Goal: Transaction & Acquisition: Purchase product/service

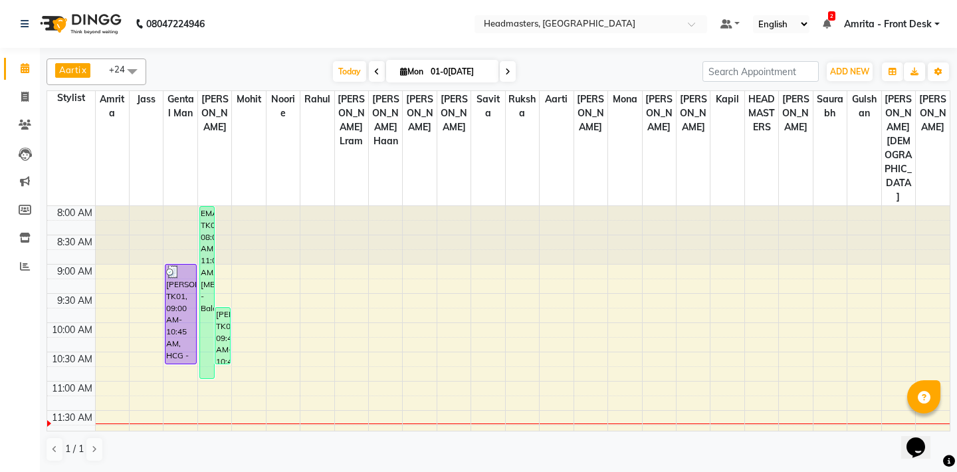
click at [374, 75] on icon at bounding box center [376, 72] width 5 height 8
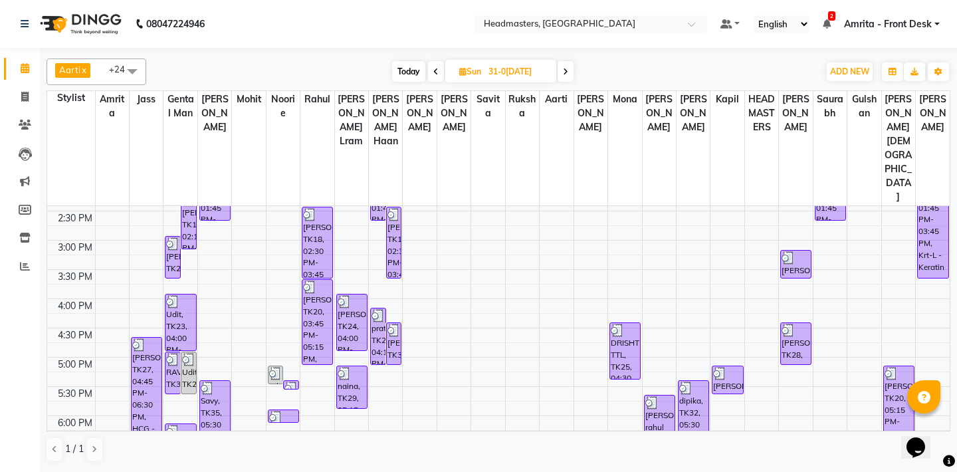
scroll to position [447, 0]
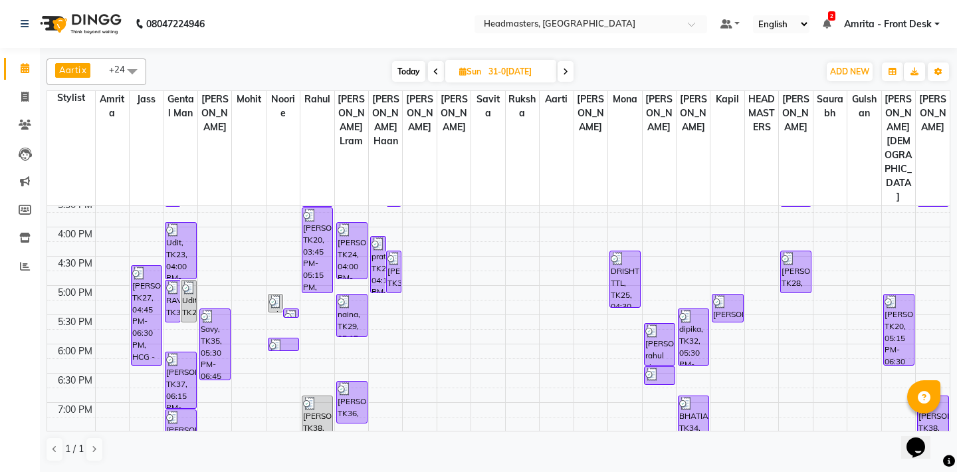
click at [566, 68] on icon at bounding box center [565, 72] width 5 height 8
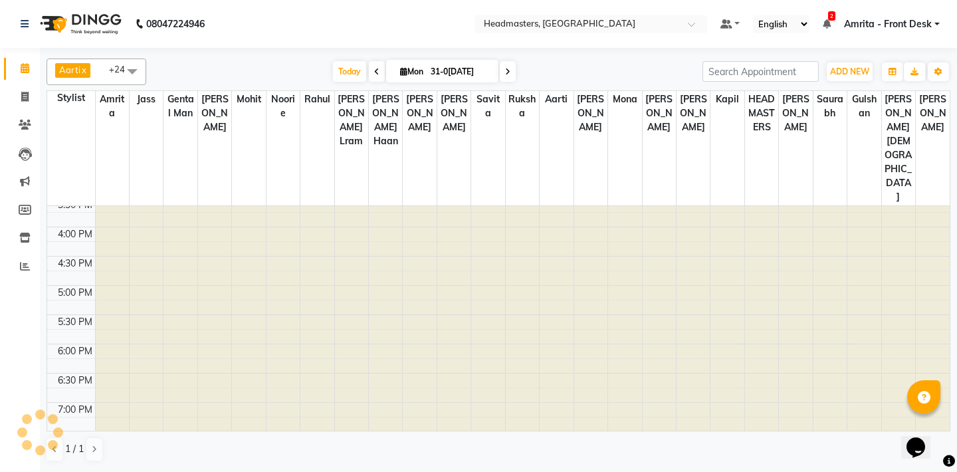
type input "01-0[DATE]"
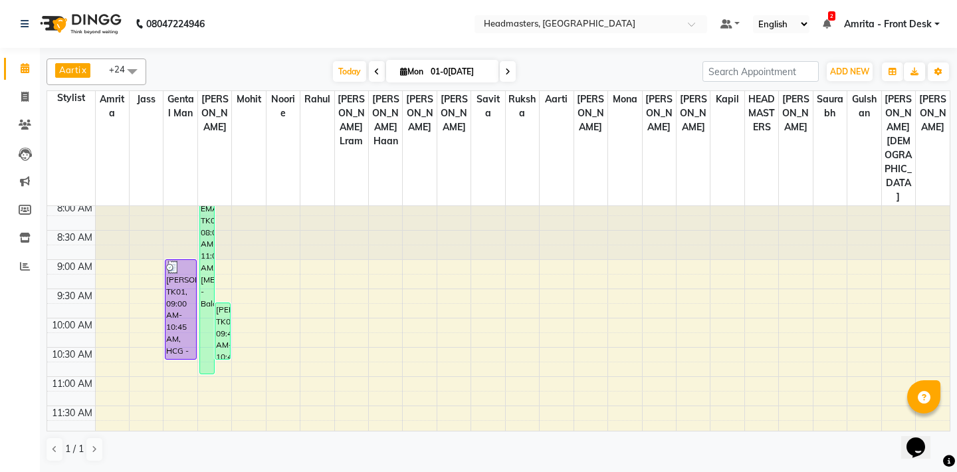
scroll to position [0, 0]
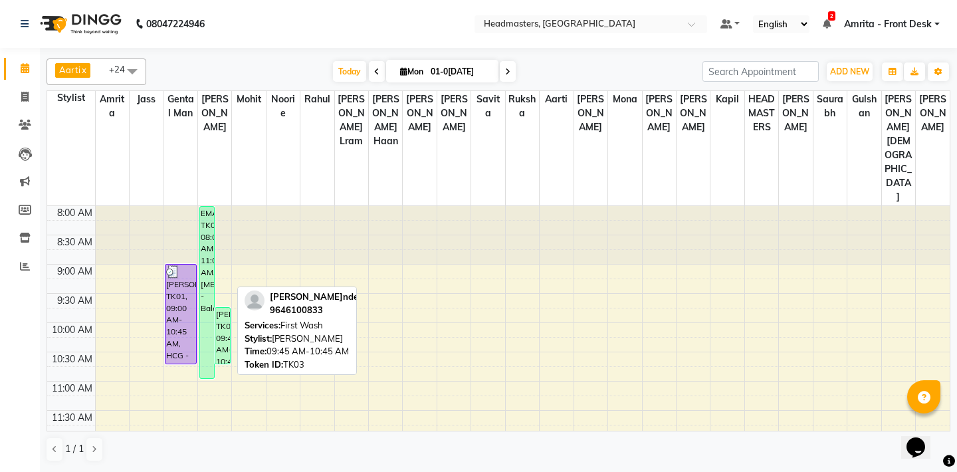
click at [215, 307] on link "[PERSON_NAME], TK03, 09:45 AM-10:45 AM, First Wash" at bounding box center [223, 335] width 16 height 57
select select "1"
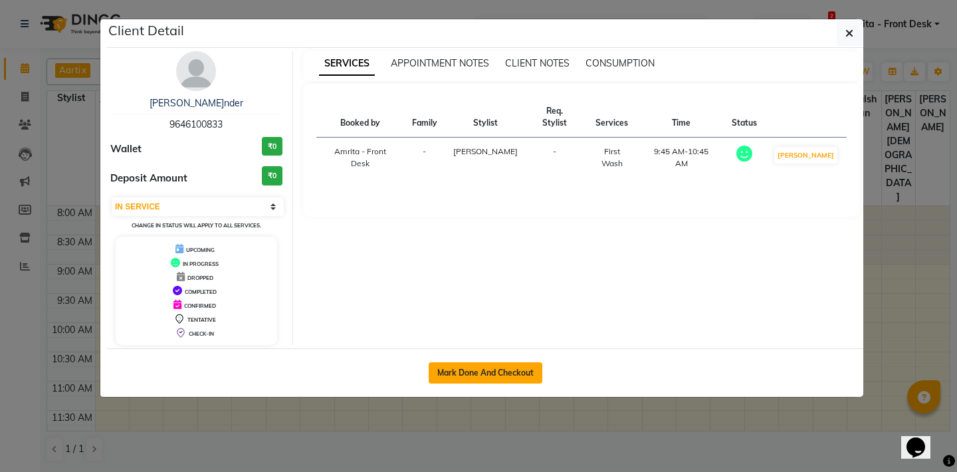
click at [502, 373] on button "Mark Done And Checkout" at bounding box center [486, 372] width 114 height 21
select select "service"
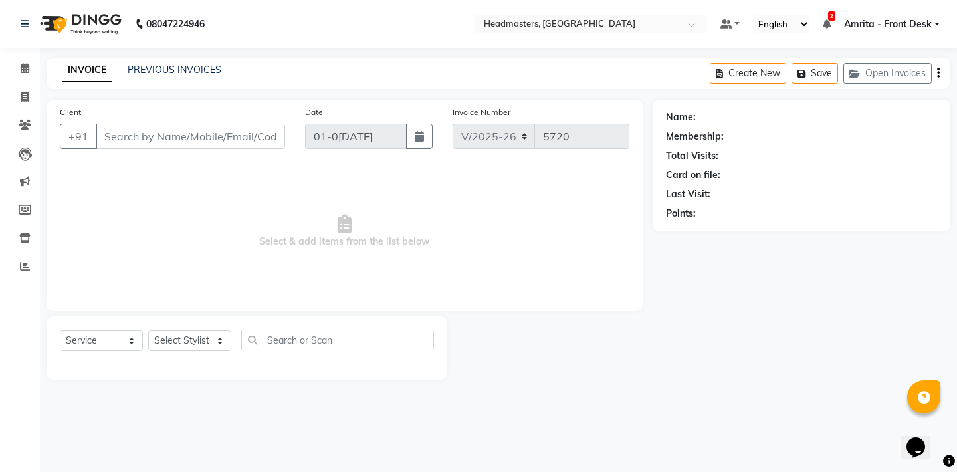
type input "9646100833"
select select "60721"
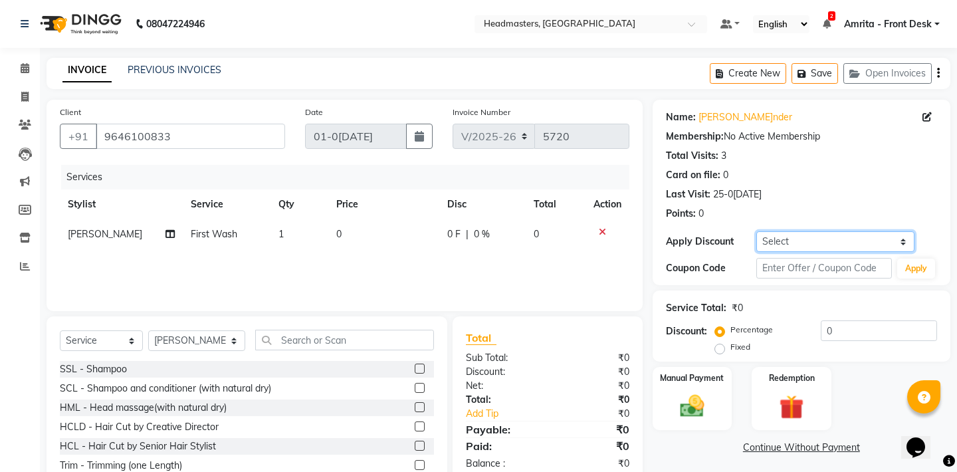
click at [757, 231] on select "Select Coupon → Us Polo - Arvind Fashion Coupon → Ttl Holidays Services Coupon …" at bounding box center [836, 241] width 158 height 21
select select "7: Object"
click option "Coupon → First Wash" at bounding box center [0, 0] width 0 height 0
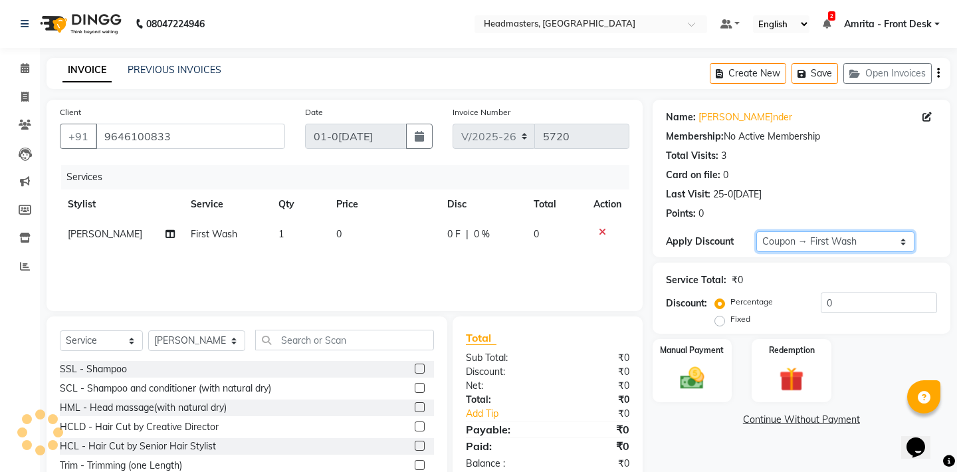
type input "100"
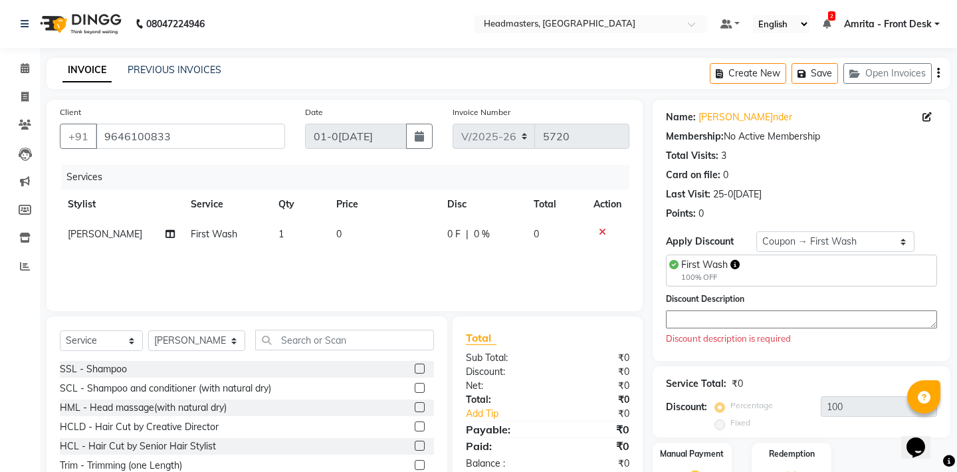
click at [704, 318] on textarea at bounding box center [801, 319] width 271 height 18
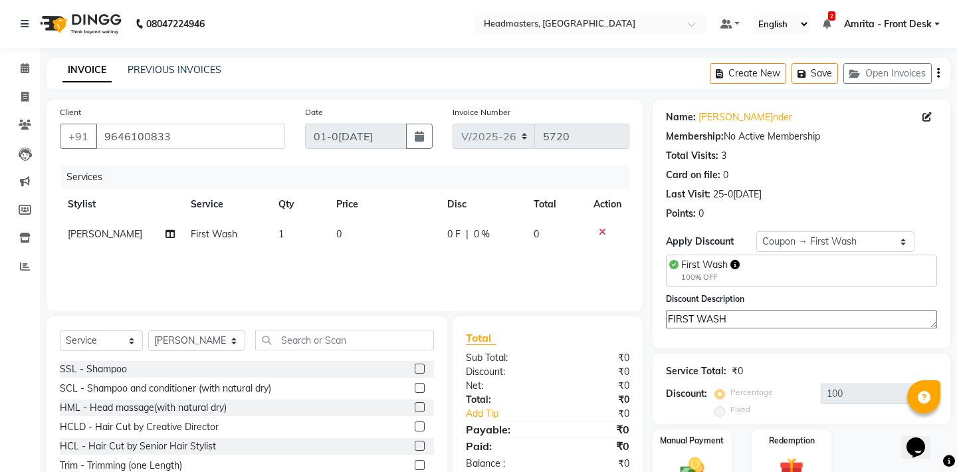
scroll to position [66, 0]
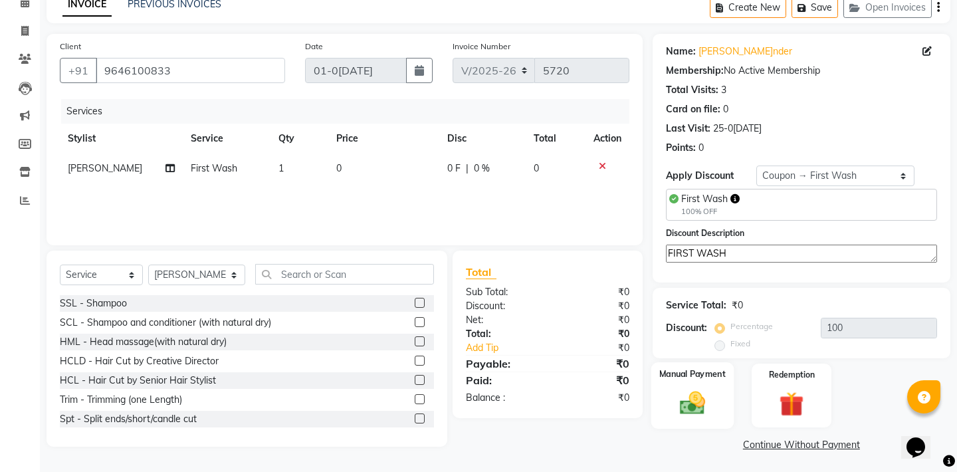
type textarea "FIRST WASH"
click at [709, 382] on div "Manual Payment" at bounding box center [692, 395] width 82 height 66
click at [840, 442] on span "Complimentary" at bounding box center [838, 445] width 60 height 15
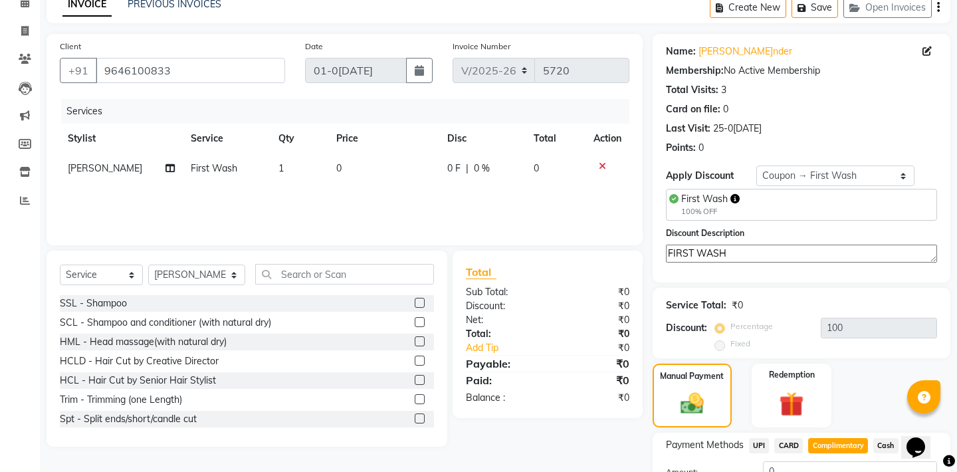
scroll to position [170, 0]
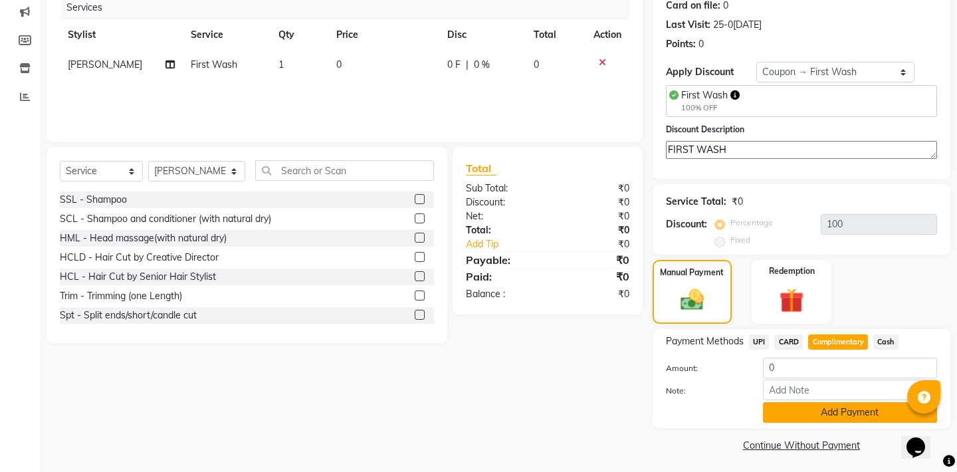
click at [839, 408] on button "Add Payment" at bounding box center [850, 412] width 174 height 21
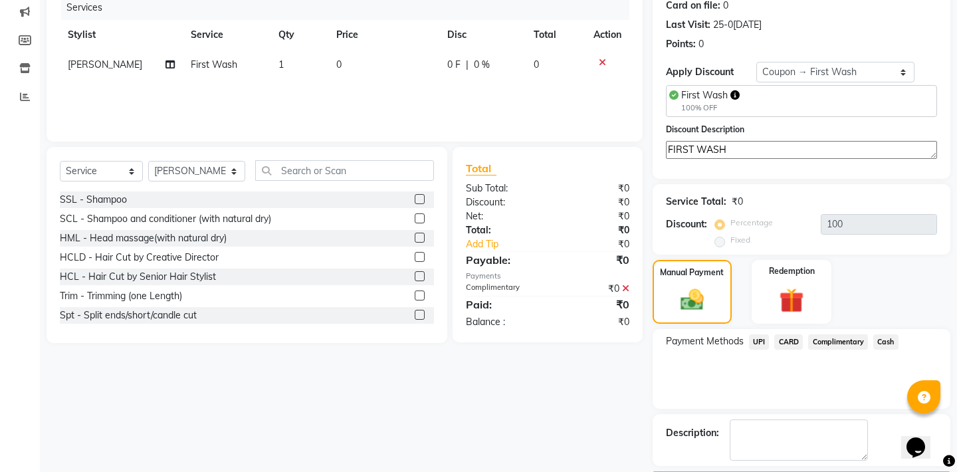
scroll to position [205, 0]
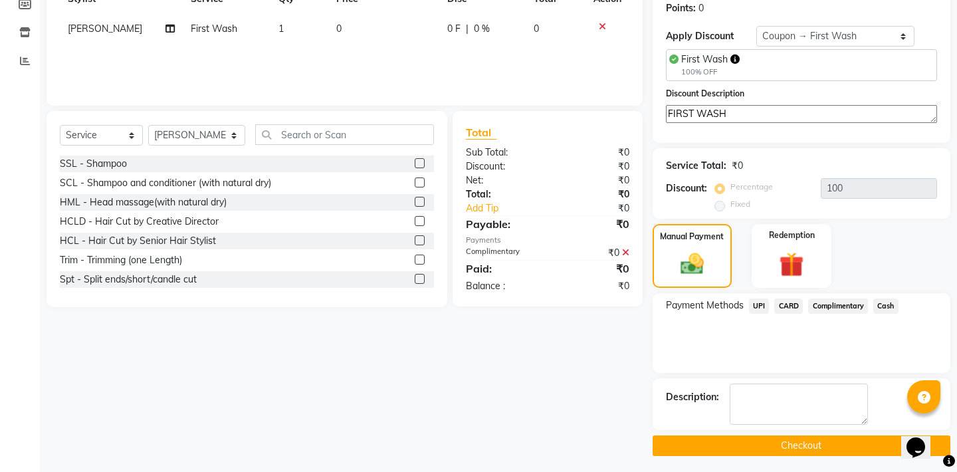
click at [827, 437] on button "Checkout" at bounding box center [802, 445] width 298 height 21
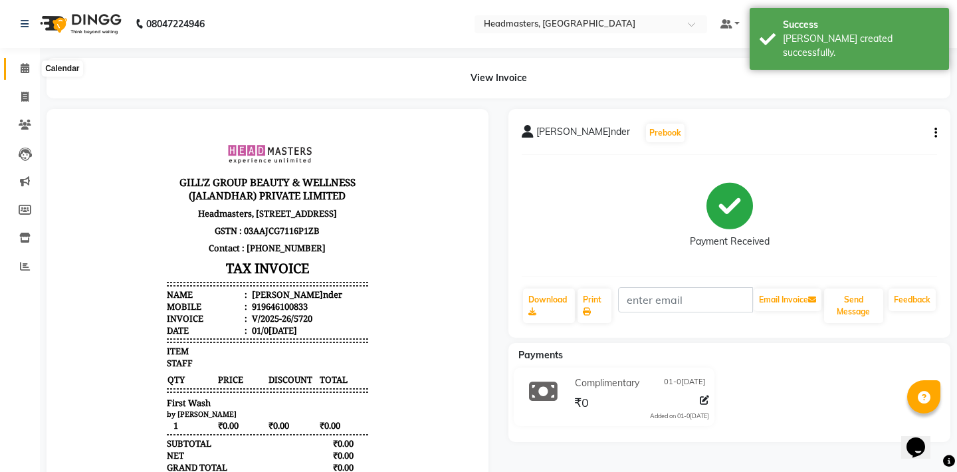
click at [29, 68] on icon at bounding box center [25, 68] width 9 height 10
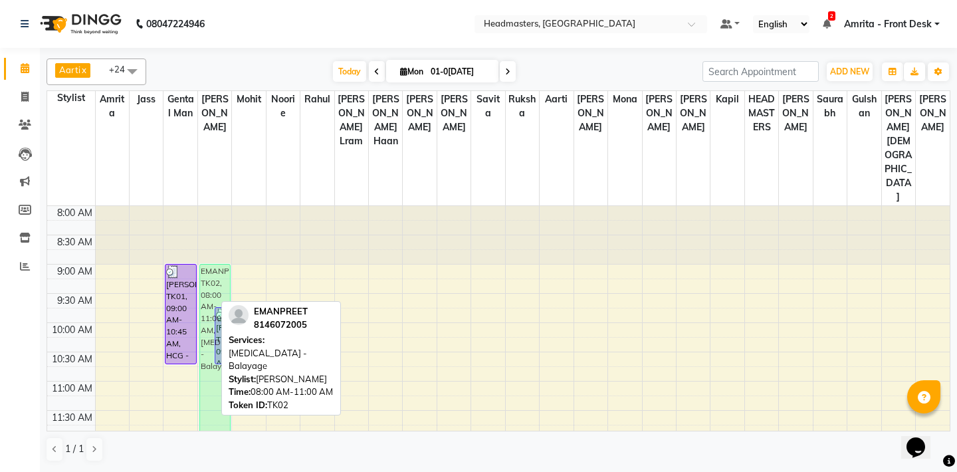
drag, startPoint x: 201, startPoint y: 281, endPoint x: 213, endPoint y: 341, distance: 61.7
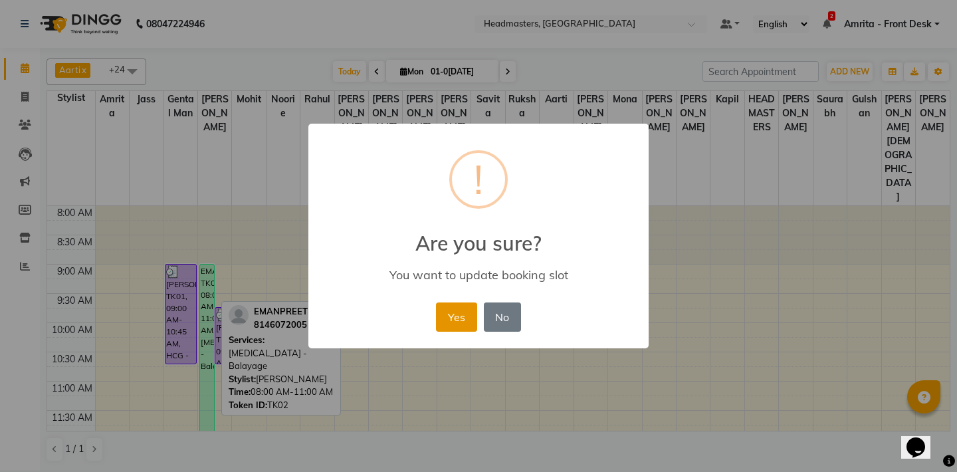
click at [457, 314] on button "Yes" at bounding box center [456, 316] width 41 height 29
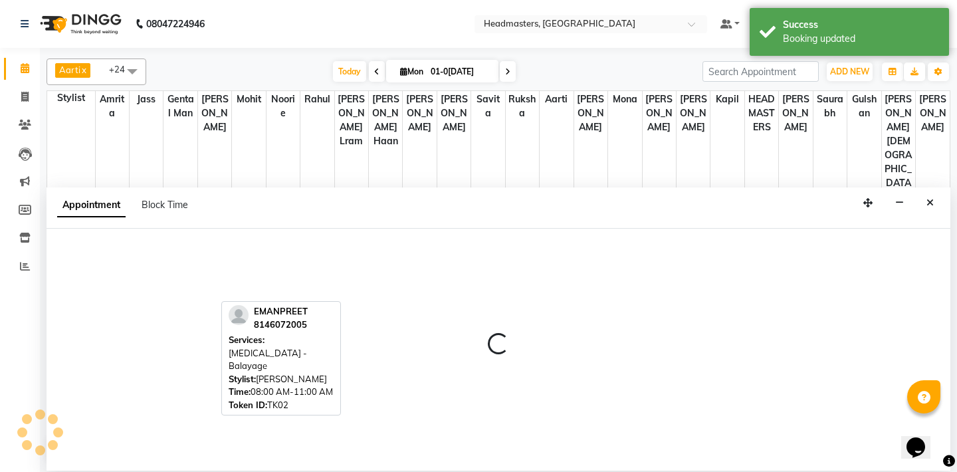
select select "60726"
select select "tentative"
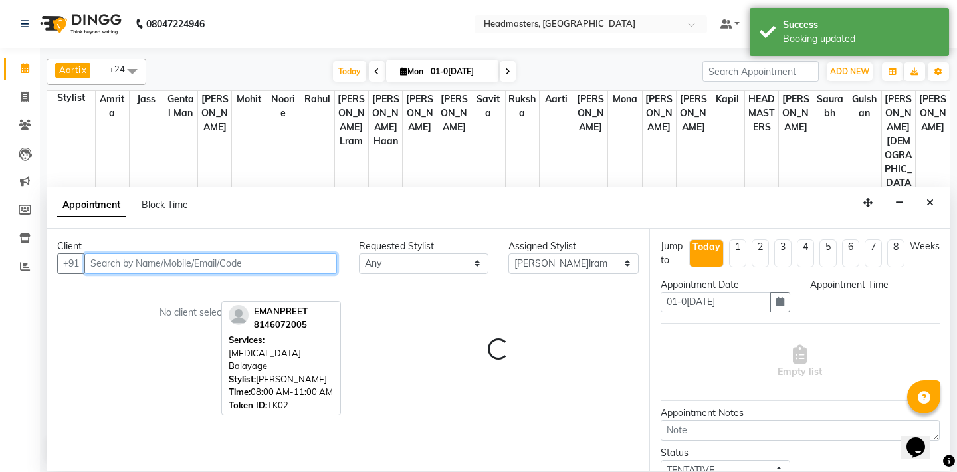
select select "675"
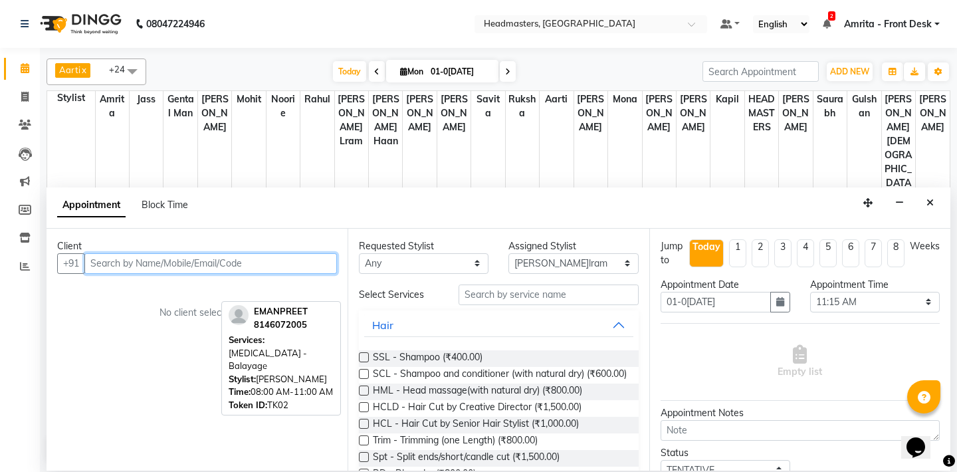
click at [173, 263] on input "text" at bounding box center [210, 263] width 253 height 21
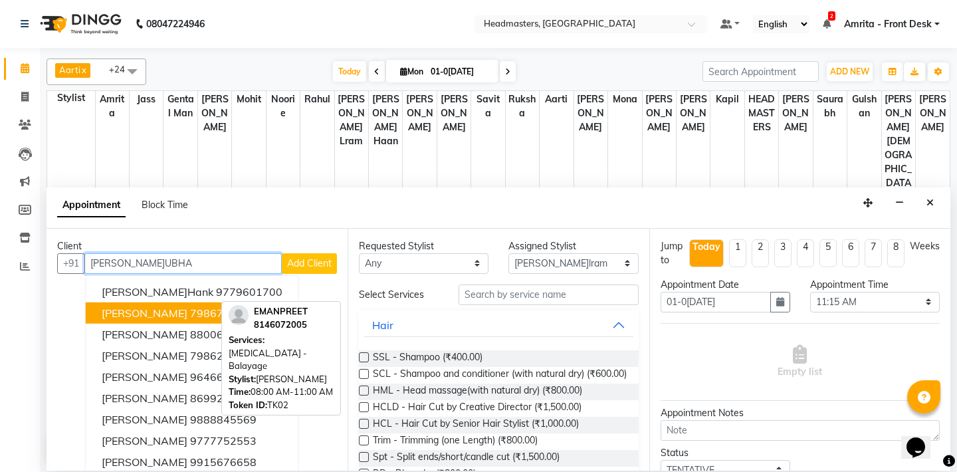
click at [160, 312] on span "[PERSON_NAME]" at bounding box center [145, 312] width 86 height 13
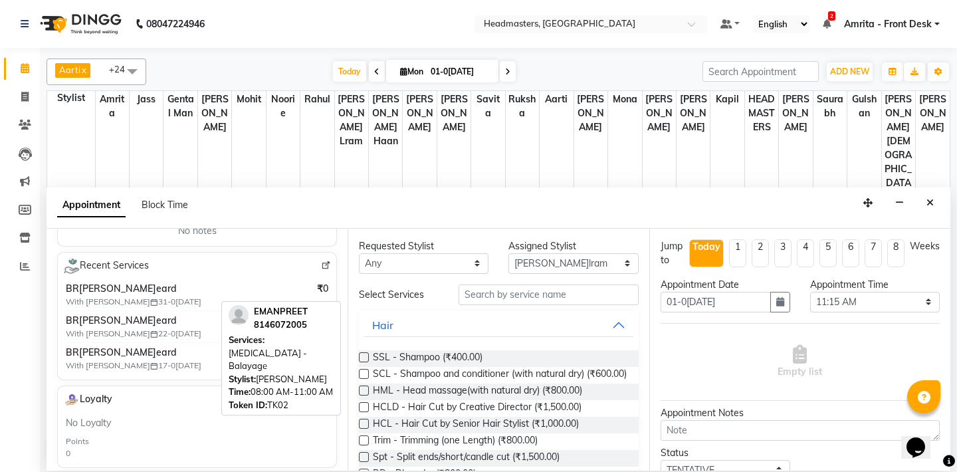
scroll to position [359, 0]
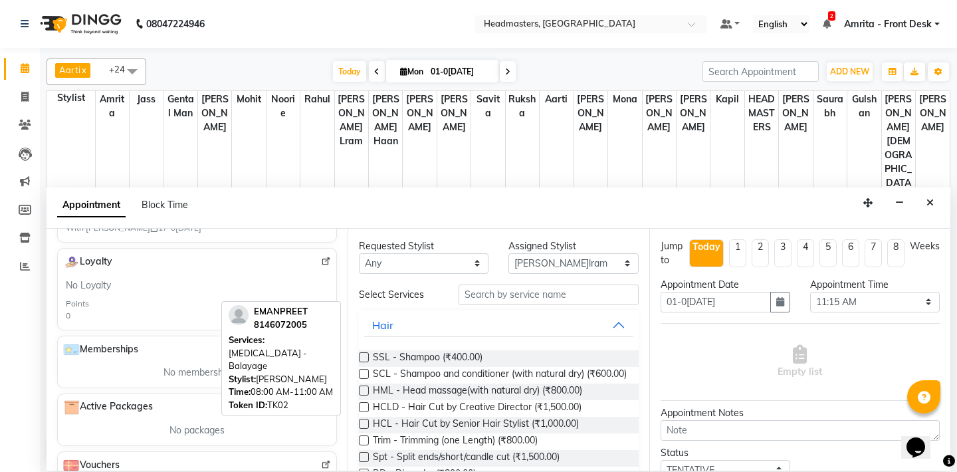
type input "7986764919"
click at [505, 296] on input "text" at bounding box center [549, 295] width 180 height 21
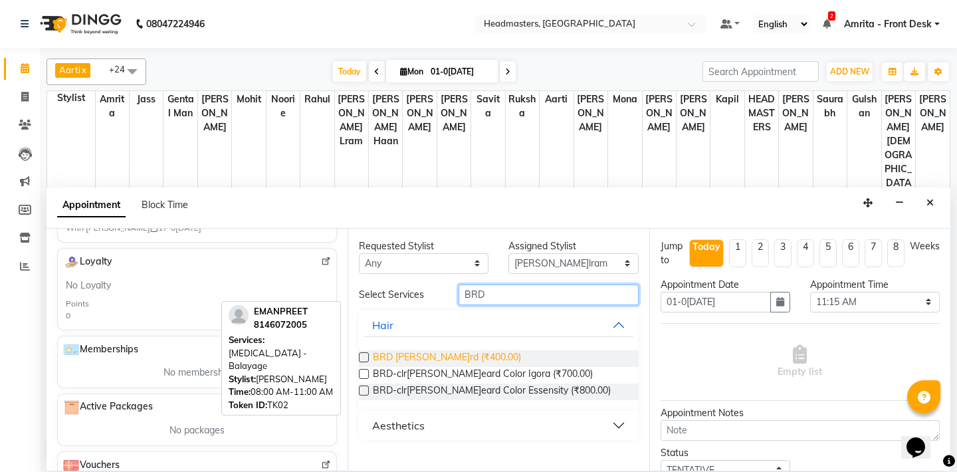
type input "BRD"
click at [462, 356] on span "BRD [PERSON_NAME]rd (₹400.00)" at bounding box center [447, 358] width 148 height 17
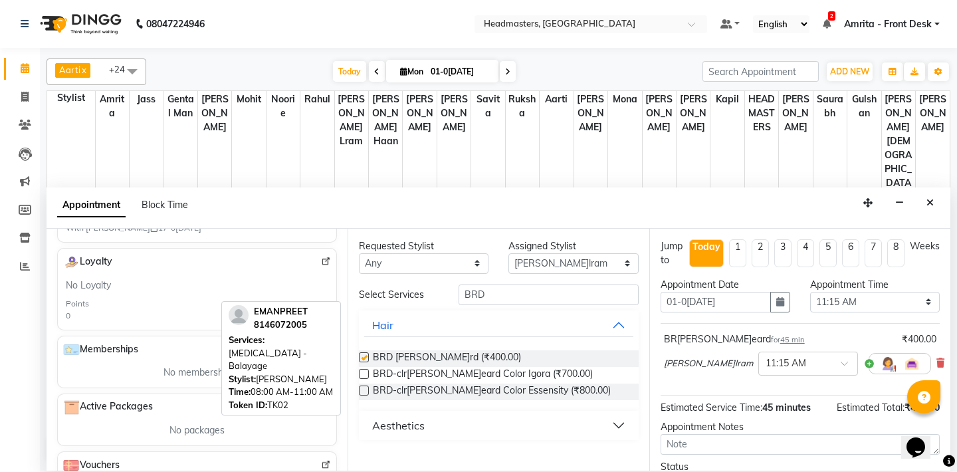
checkbox input "false"
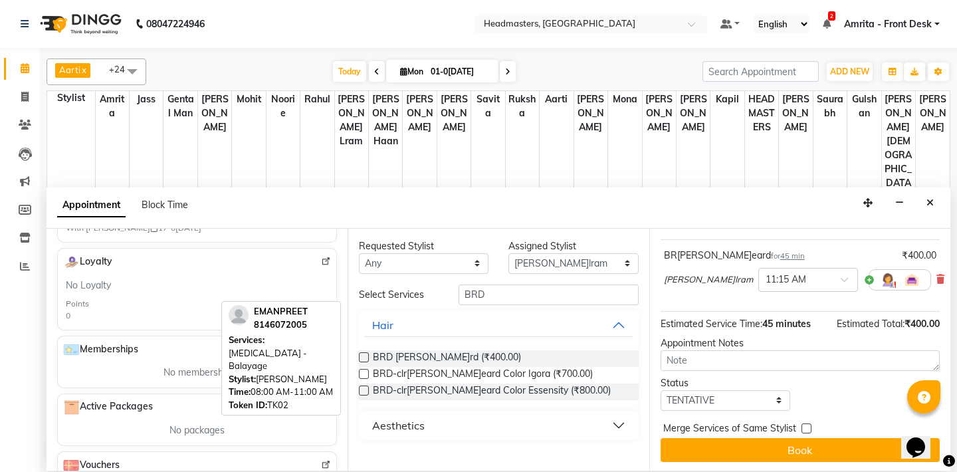
scroll to position [84, 0]
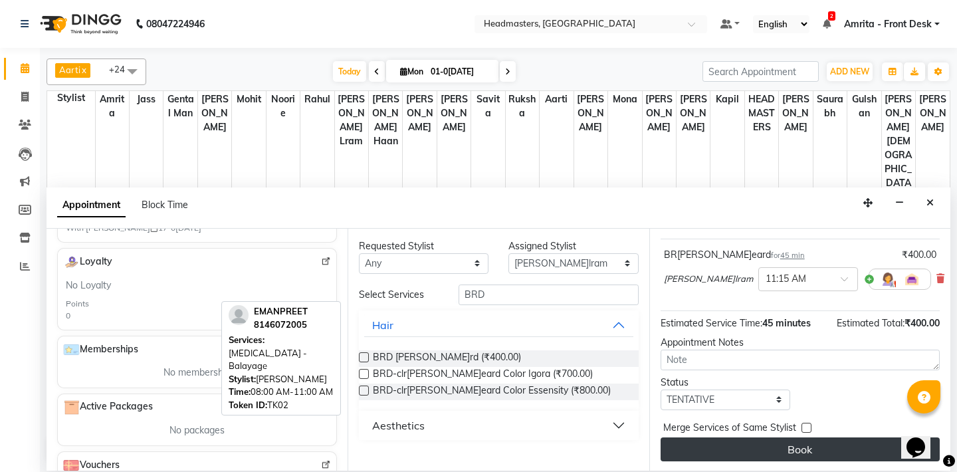
click at [775, 446] on button "Book" at bounding box center [800, 449] width 279 height 24
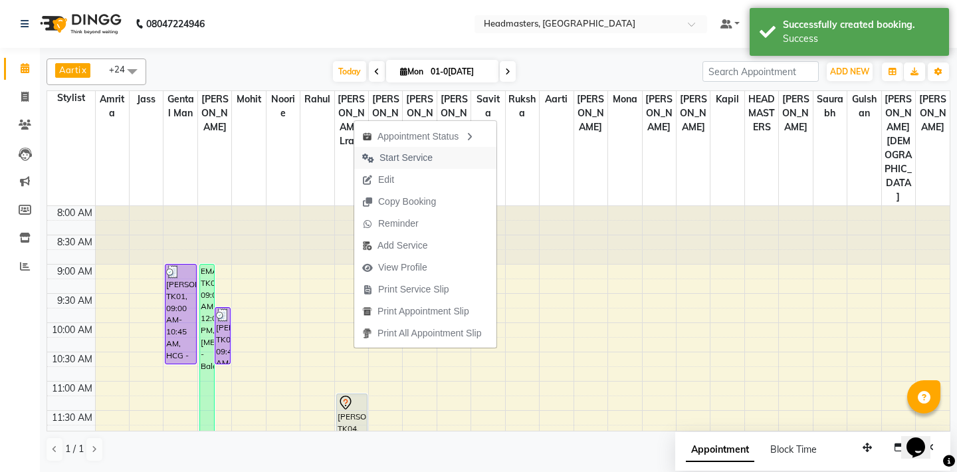
click at [410, 159] on span "Start Service" at bounding box center [406, 158] width 53 height 14
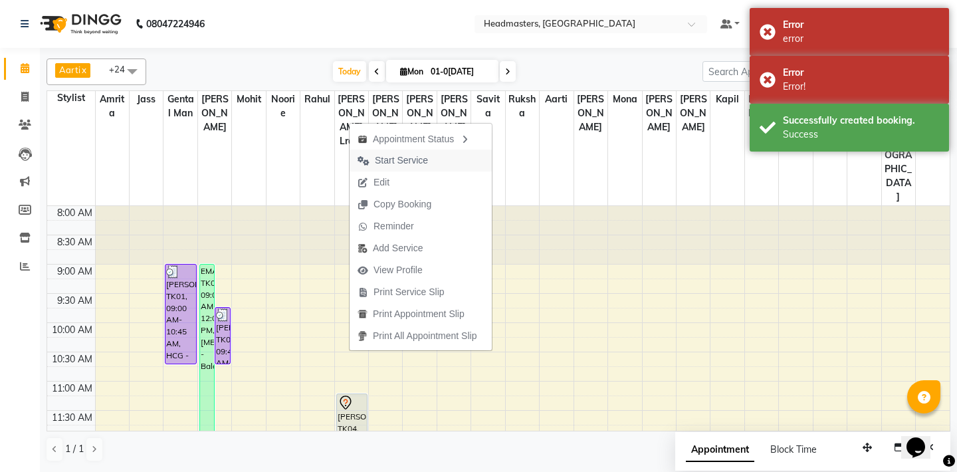
click at [408, 158] on span "Start Service" at bounding box center [401, 161] width 53 height 14
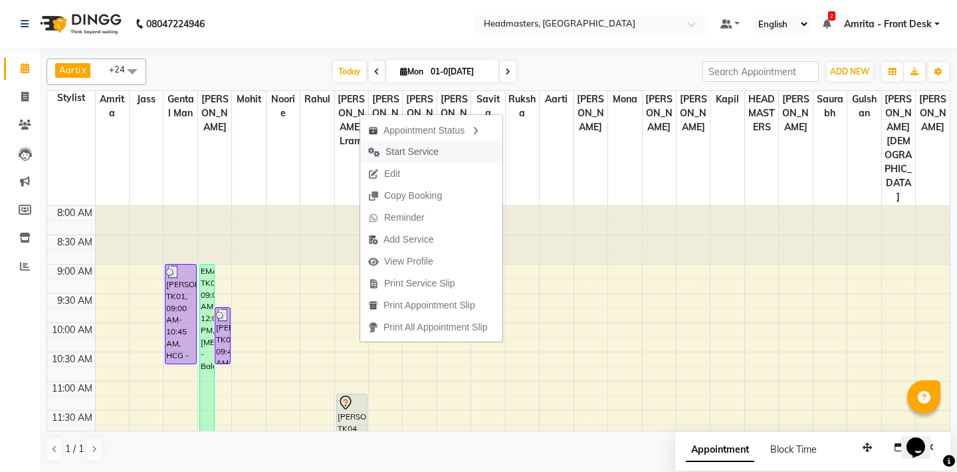
click at [416, 154] on span "Start Service" at bounding box center [412, 152] width 53 height 14
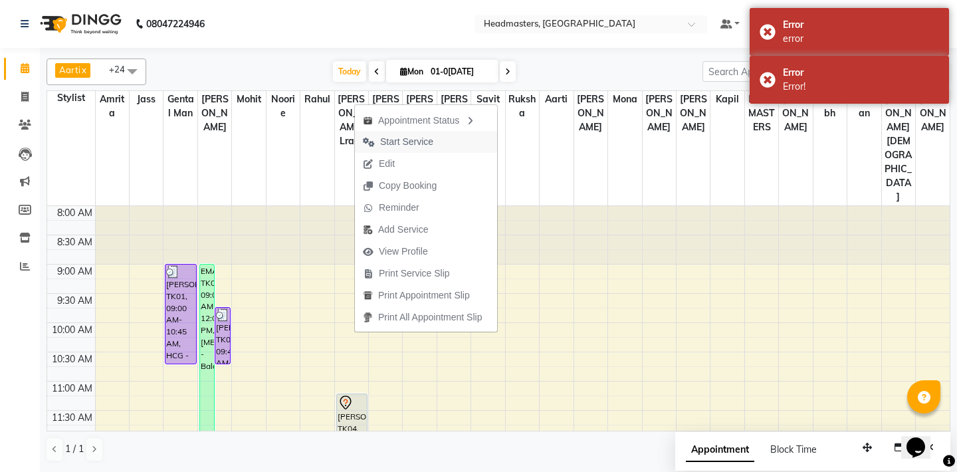
click at [378, 141] on span "Start Service" at bounding box center [398, 142] width 86 height 22
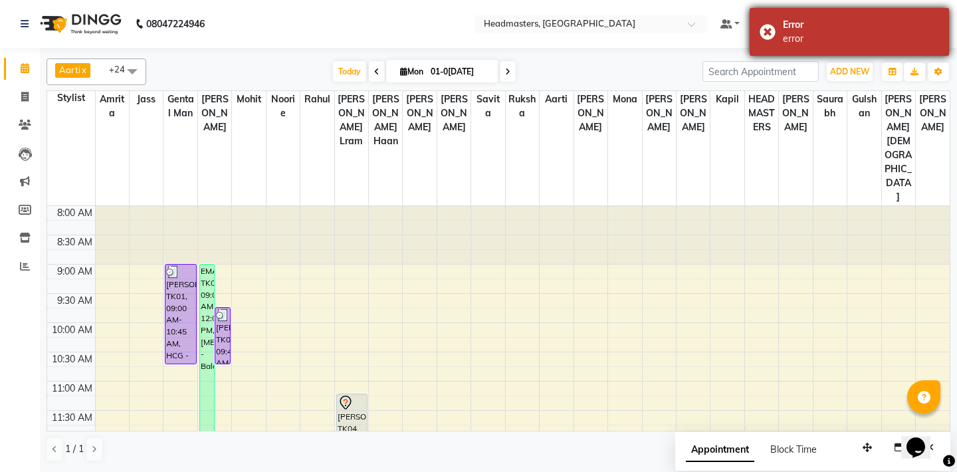
click at [769, 29] on div "Error error" at bounding box center [849, 32] width 199 height 48
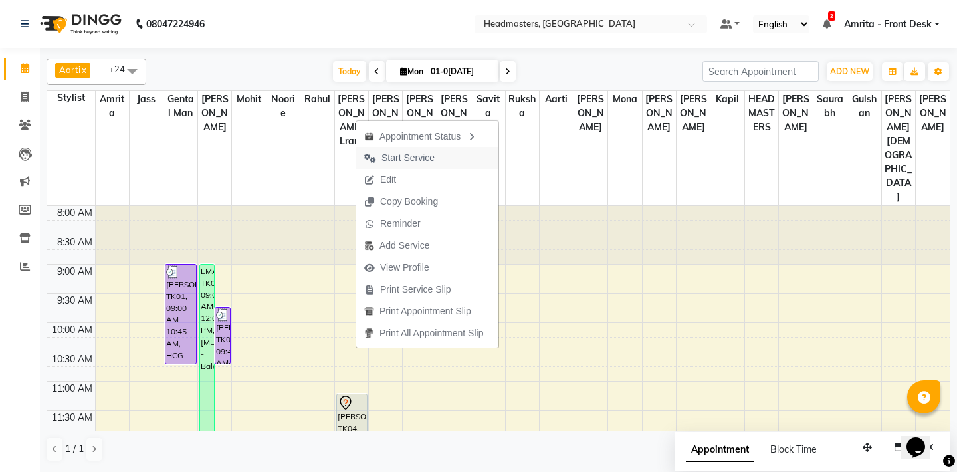
click at [433, 157] on span "Start Service" at bounding box center [408, 158] width 53 height 14
click at [402, 156] on span "Start Service" at bounding box center [404, 156] width 53 height 14
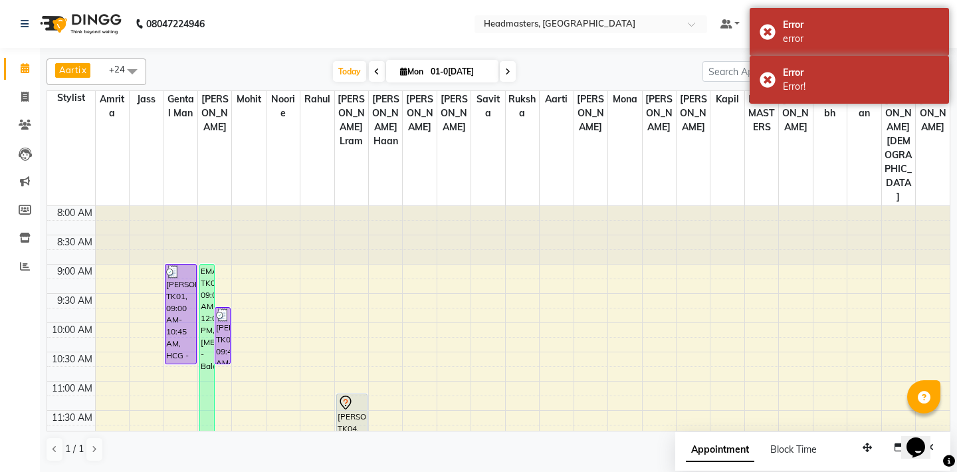
click at [402, 206] on div at bounding box center [385, 235] width 33 height 58
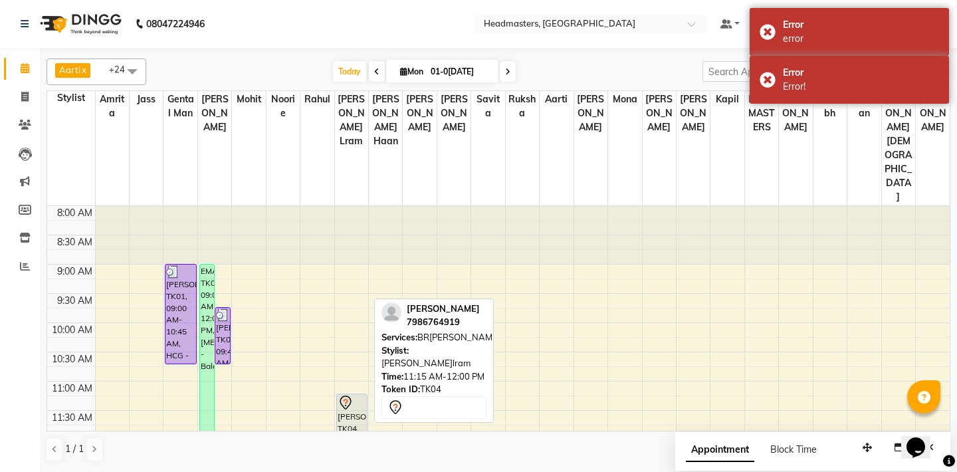
click at [344, 395] on icon at bounding box center [346, 403] width 16 height 16
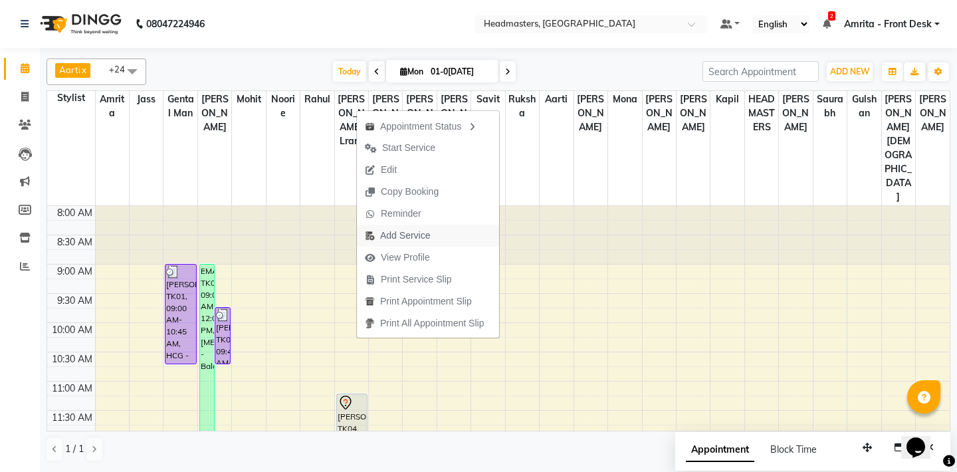
click at [416, 235] on span "Add Service" at bounding box center [405, 236] width 50 height 14
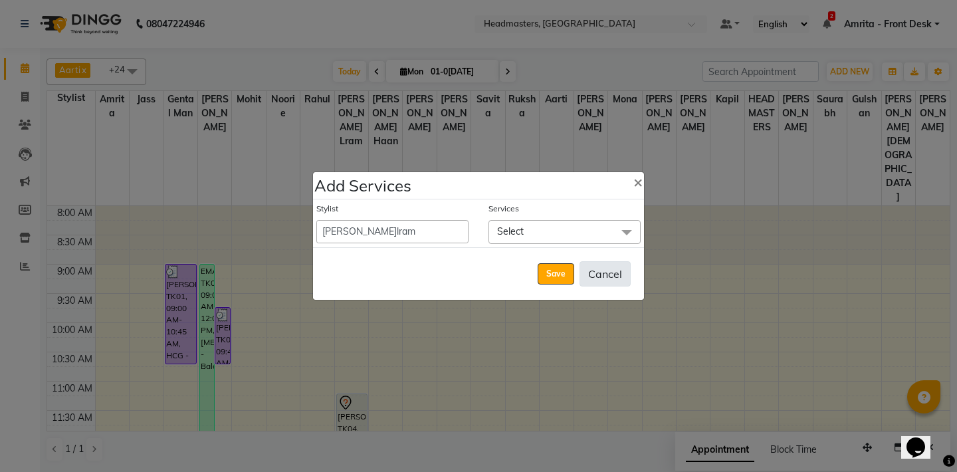
click at [608, 278] on button "Cancel" at bounding box center [605, 273] width 51 height 25
select select "60735"
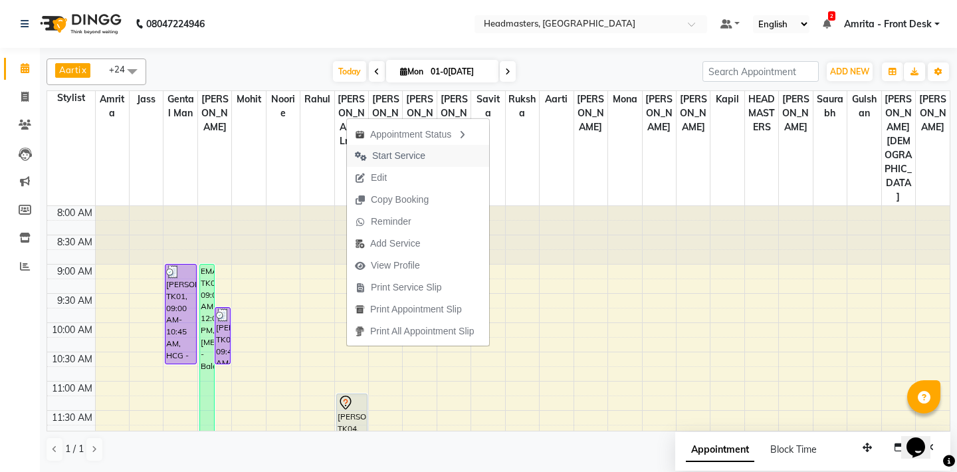
click at [398, 158] on span "Start Service" at bounding box center [398, 156] width 53 height 14
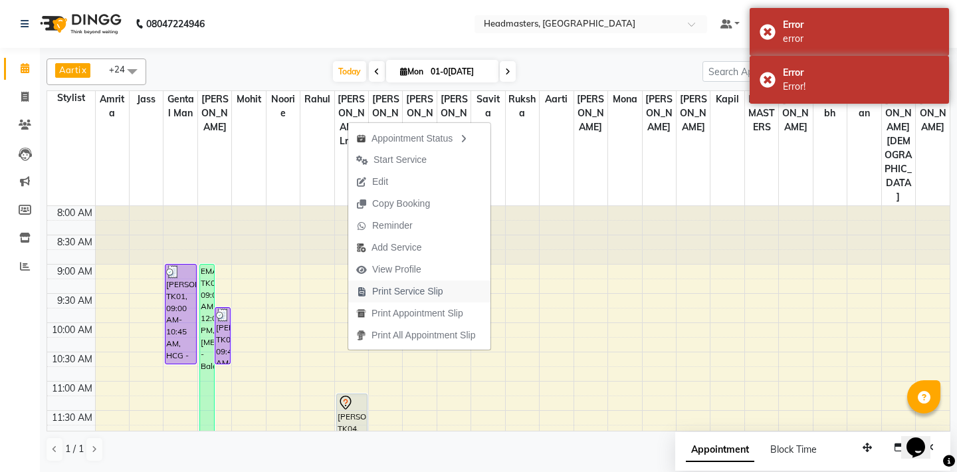
click at [380, 291] on span "Print Service Slip" at bounding box center [407, 292] width 71 height 14
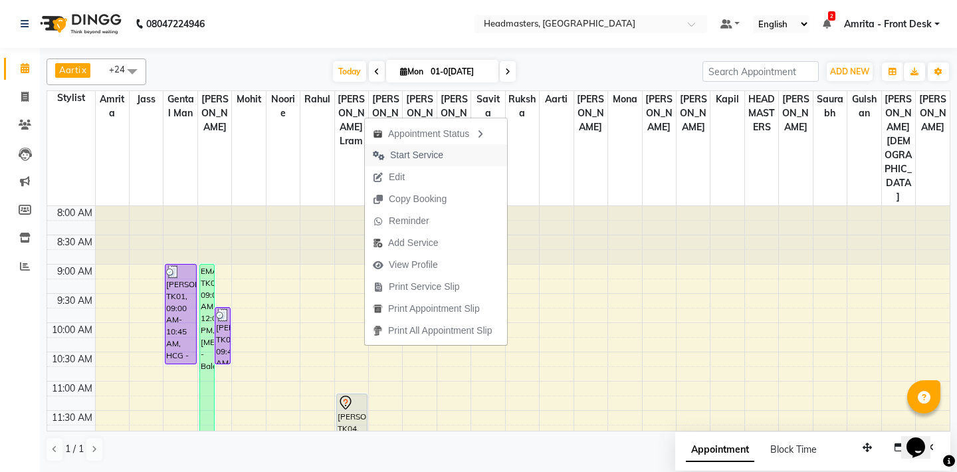
click at [431, 149] on span "Start Service" at bounding box center [416, 155] width 53 height 14
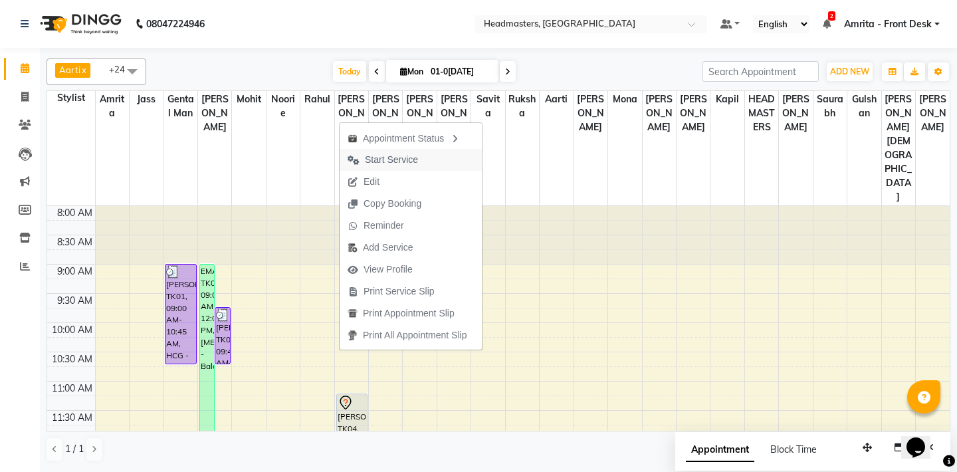
click at [390, 160] on span "Start Service" at bounding box center [391, 160] width 53 height 14
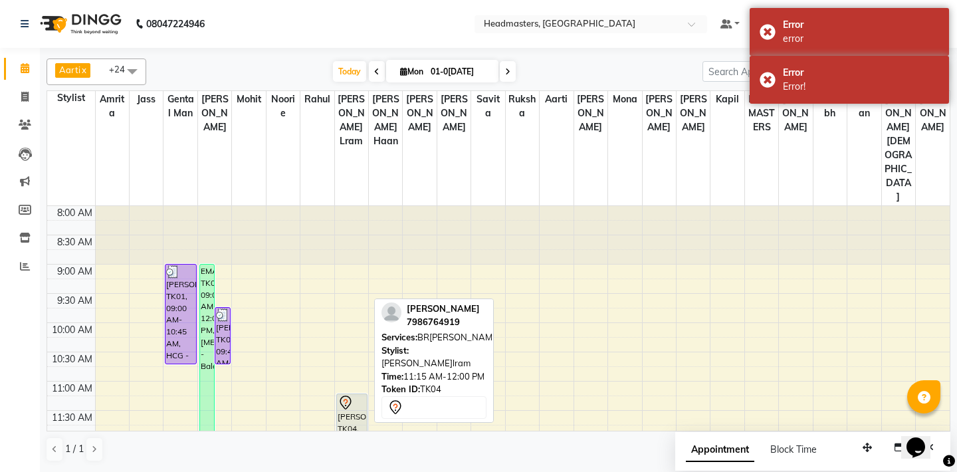
click at [348, 394] on div "[PERSON_NAME], TK04, 11:15 AM-12:00 PM, BRD - [PERSON_NAME]" at bounding box center [352, 415] width 30 height 42
select select "1"
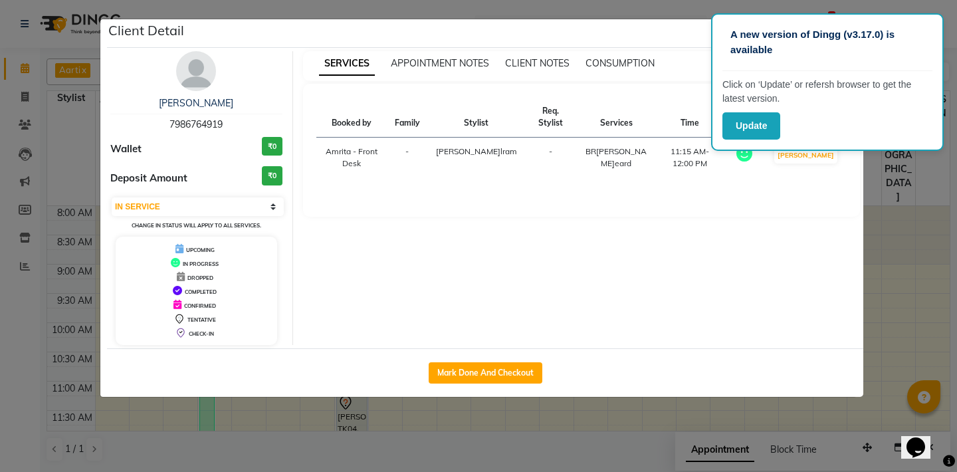
click at [917, 205] on ngb-modal-window "Client Deta[PERSON_NAME]ryal 7986764919 Wallet ₹0 Deposit Amount ₹0 Select IN S…" at bounding box center [478, 236] width 957 height 472
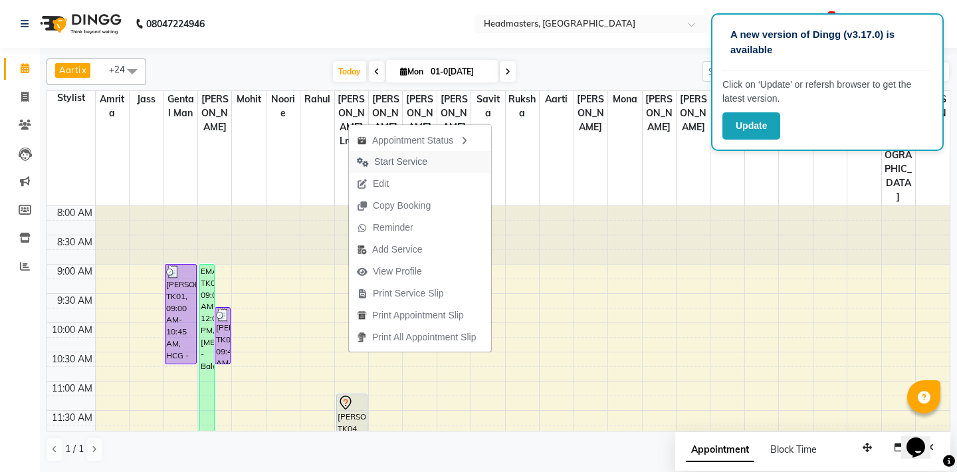
click at [408, 162] on span "Start Service" at bounding box center [400, 162] width 53 height 14
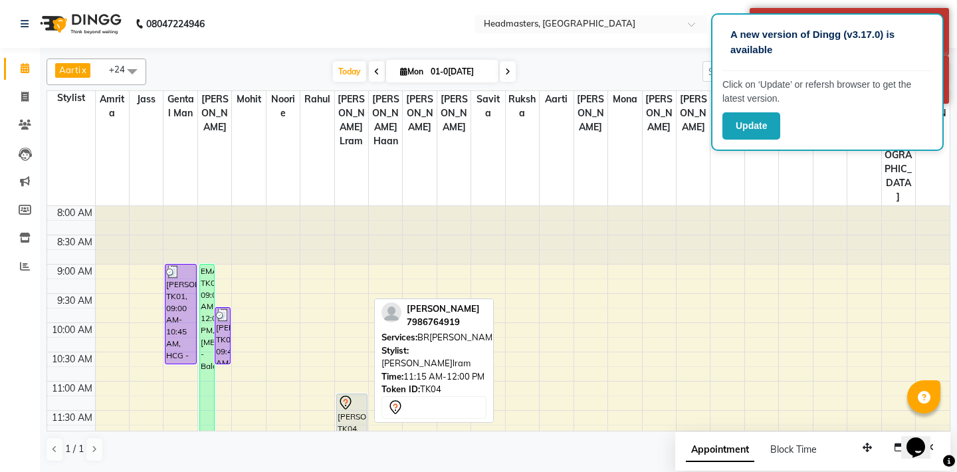
click at [340, 394] on div "[PERSON_NAME], TK04, 11:15 AM-12:00 PM, BRD - [PERSON_NAME]" at bounding box center [352, 415] width 30 height 42
select select "1"
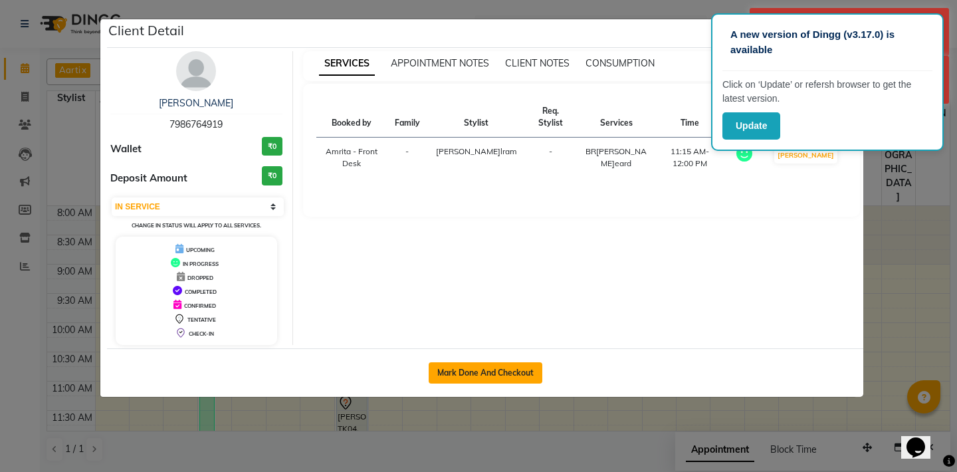
click at [499, 368] on button "Mark Done And Checkout" at bounding box center [486, 372] width 114 height 21
select select "service"
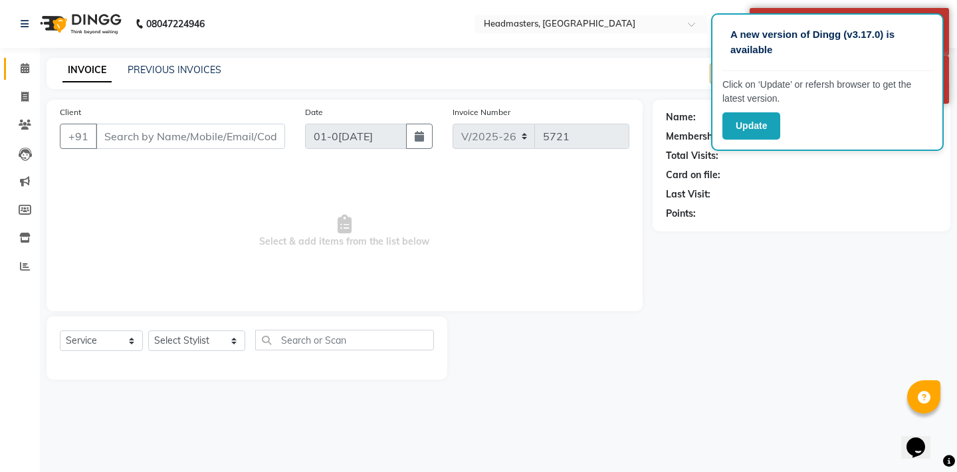
click at [12, 65] on link "Calendar" at bounding box center [20, 69] width 32 height 22
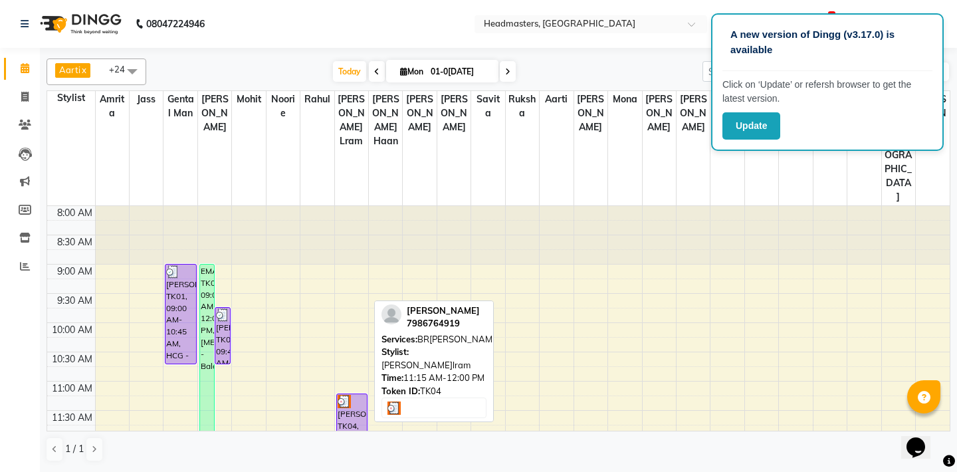
click at [352, 394] on div "[PERSON_NAME], TK04, 11:15 AM-12:00 PM, BRD - [PERSON_NAME]" at bounding box center [352, 415] width 30 height 42
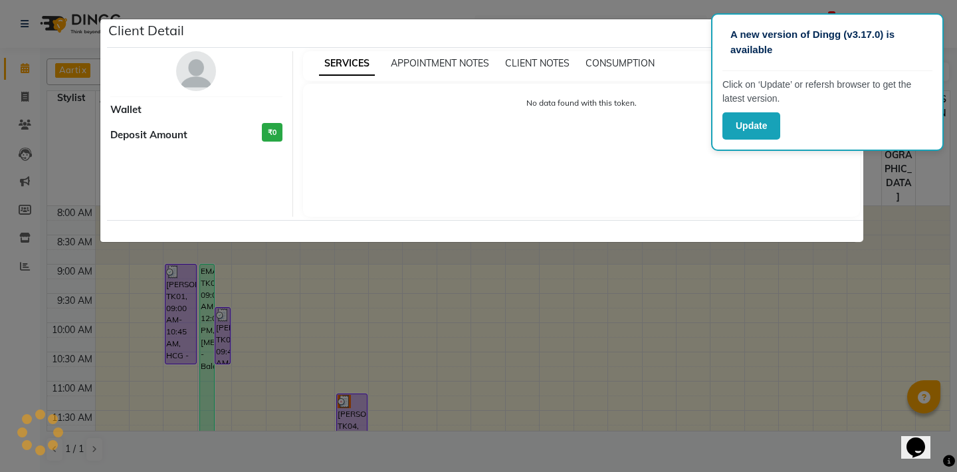
select select "3"
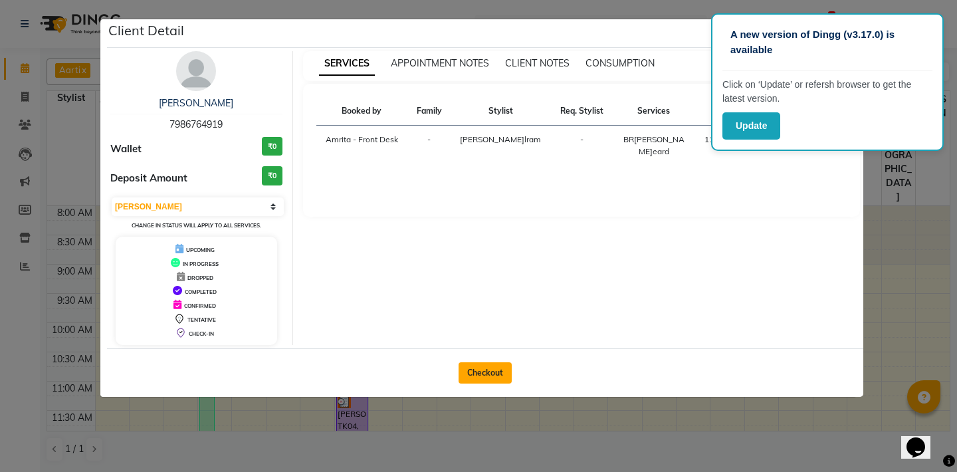
click at [485, 370] on button "Checkout" at bounding box center [485, 372] width 53 height 21
select select "service"
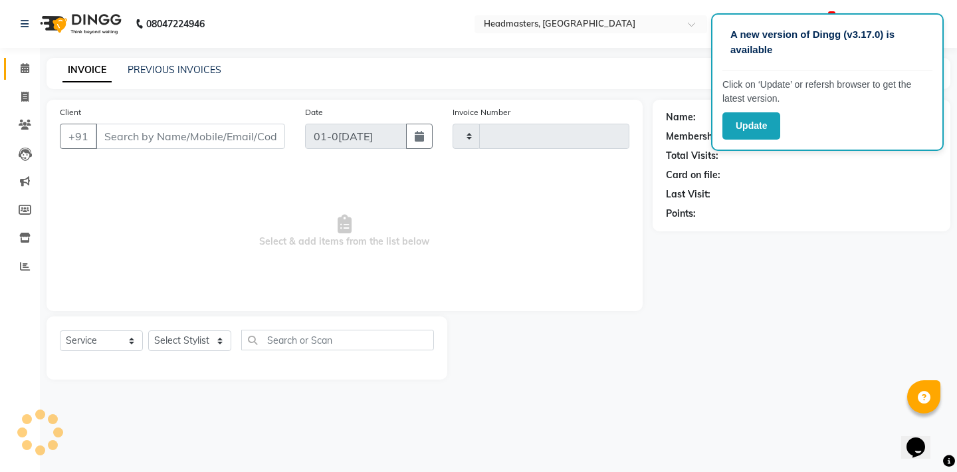
type input "5721"
select select "7130"
type input "7986764919"
select select "60726"
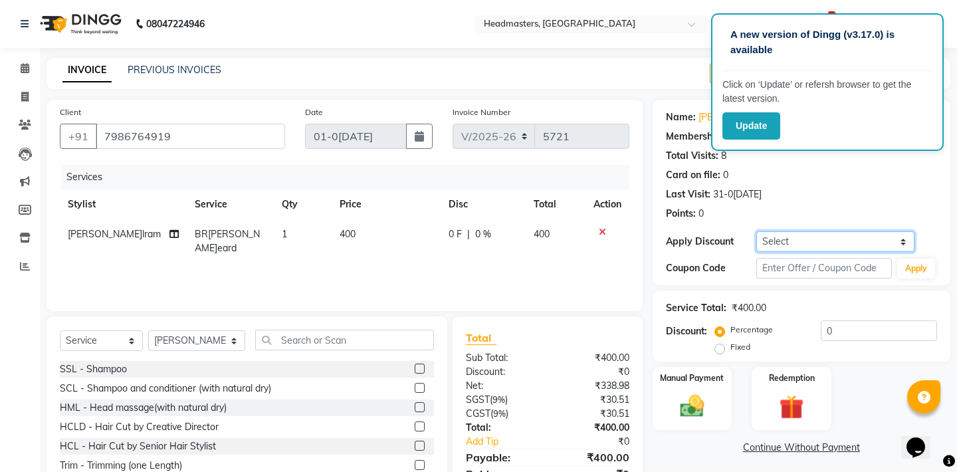
click at [757, 231] on select "Select Coupon → Us Polo - Arvind Fashion Coupon → Ttl Holidays Services Coupon …" at bounding box center [836, 241] width 158 height 21
select select "9: Object"
click option "Coupon → Staff Service" at bounding box center [0, 0] width 0 height 0
type input "100"
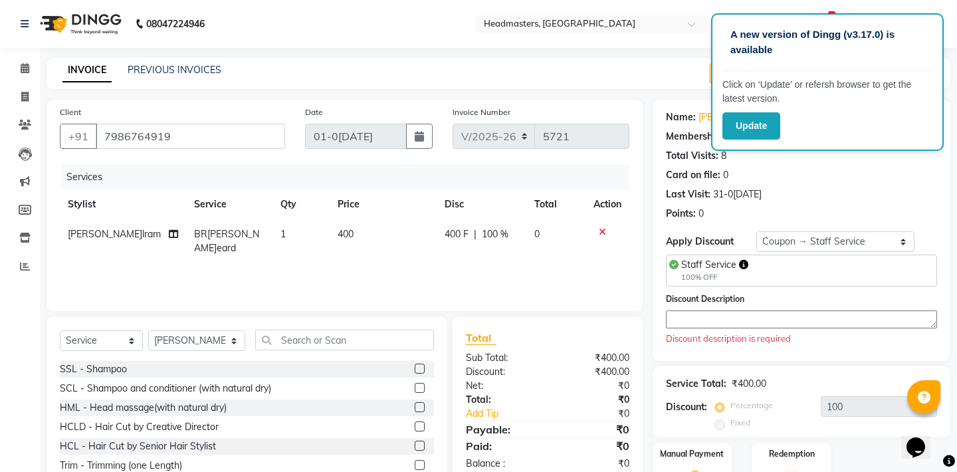
click at [728, 318] on textarea at bounding box center [801, 319] width 271 height 18
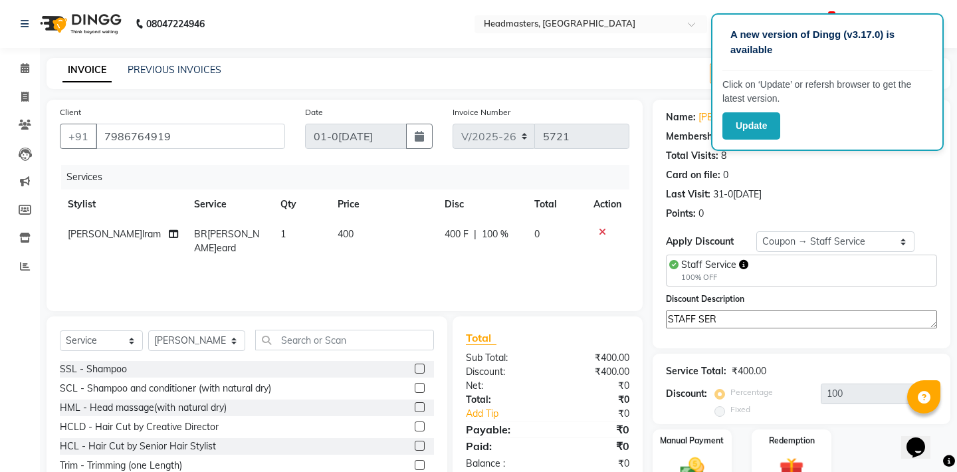
click at [614, 5] on nav "08047224946 Select Location × Headmasters, [GEOGRAPHIC_DATA] Default Panel My P…" at bounding box center [478, 24] width 957 height 48
drag, startPoint x: 716, startPoint y: 303, endPoint x: 715, endPoint y: 316, distance: 13.3
click at [715, 316] on div "Discount Description STAFF SER" at bounding box center [801, 312] width 271 height 41
click at [715, 316] on textarea "STAFF SER" at bounding box center [801, 319] width 271 height 18
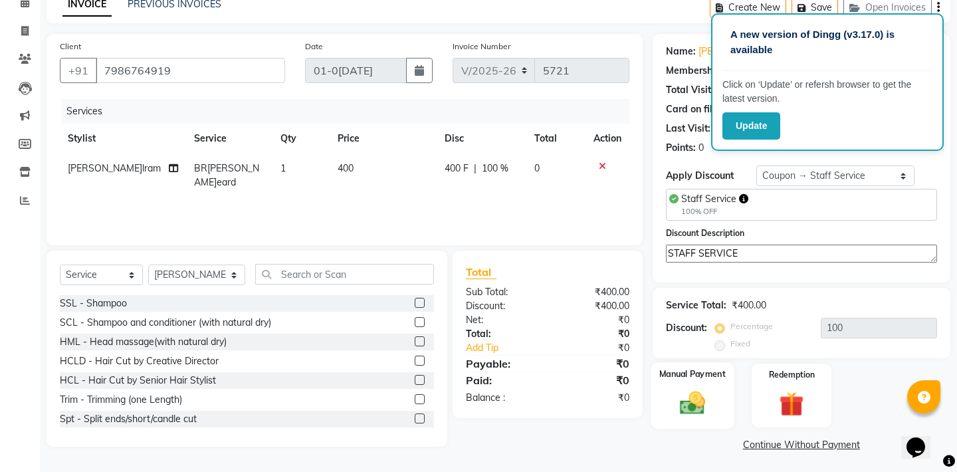
type textarea "STAFF SERVICE"
click at [695, 394] on img at bounding box center [691, 403] width 41 height 29
click at [837, 442] on span "Complimentary" at bounding box center [838, 445] width 60 height 15
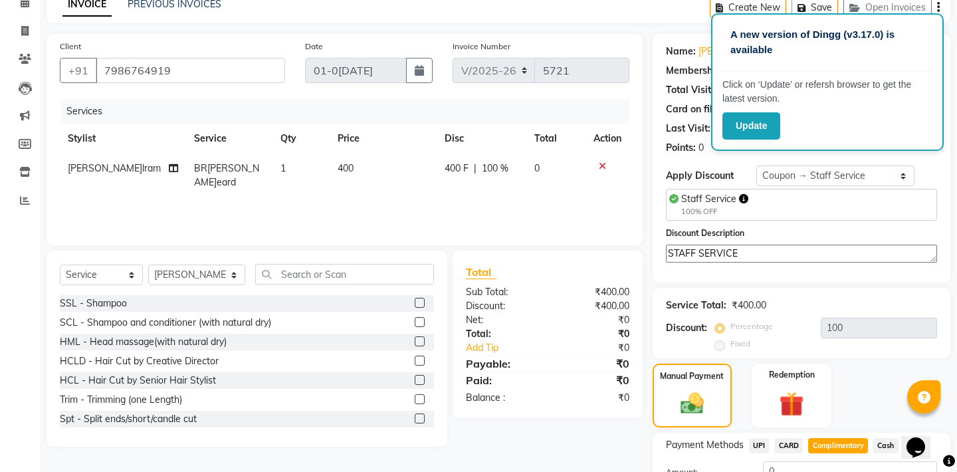
scroll to position [170, 0]
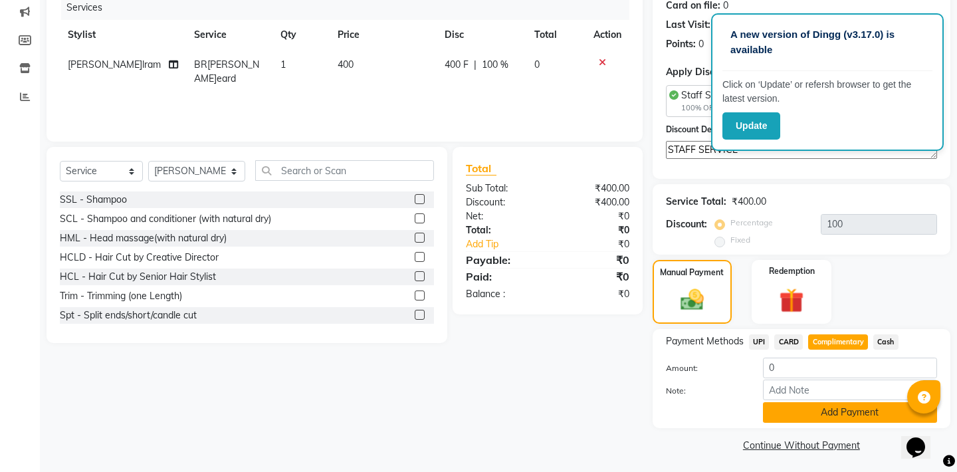
click at [838, 406] on button "Add Payment" at bounding box center [850, 412] width 174 height 21
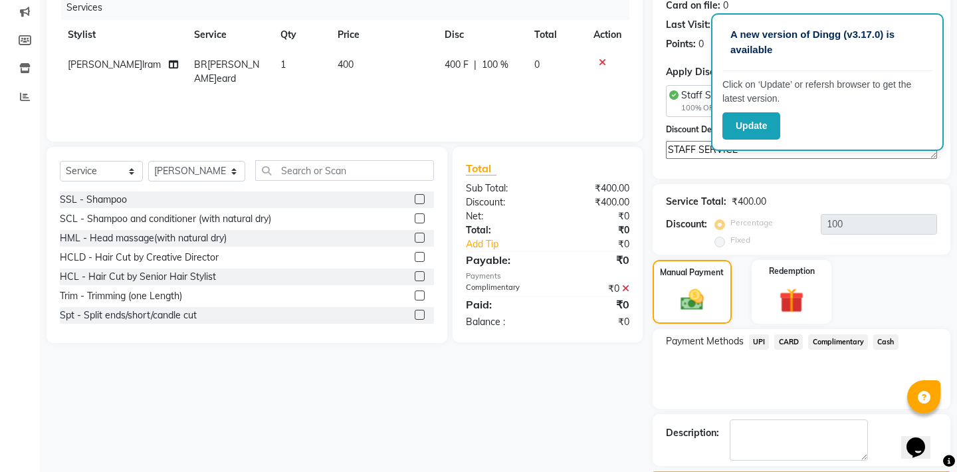
scroll to position [205, 0]
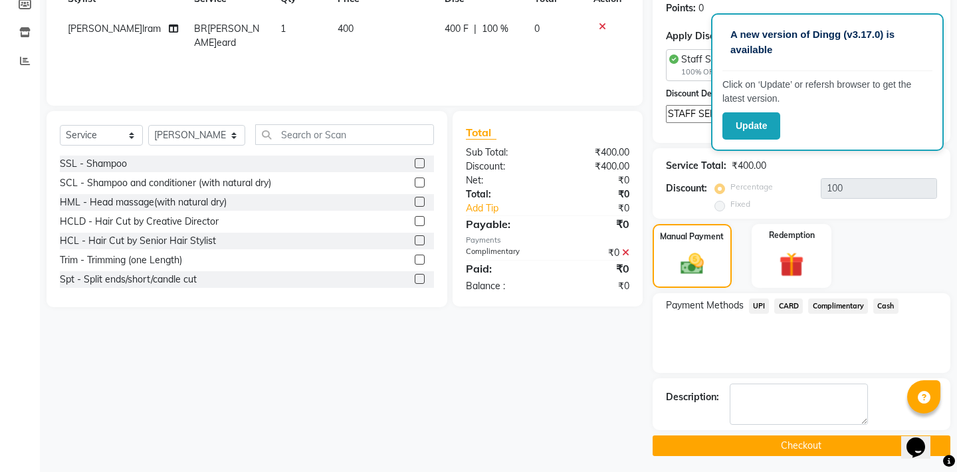
click at [811, 438] on button "Checkout" at bounding box center [802, 445] width 298 height 21
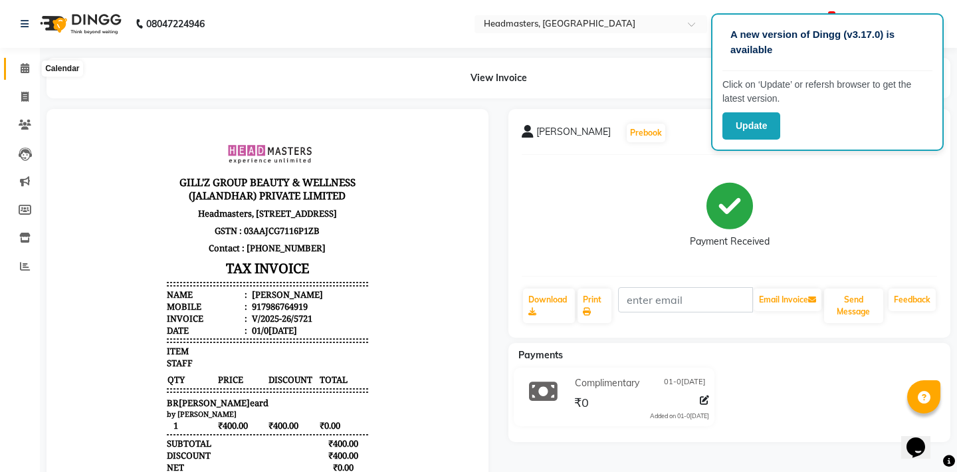
click at [27, 65] on icon at bounding box center [25, 68] width 9 height 10
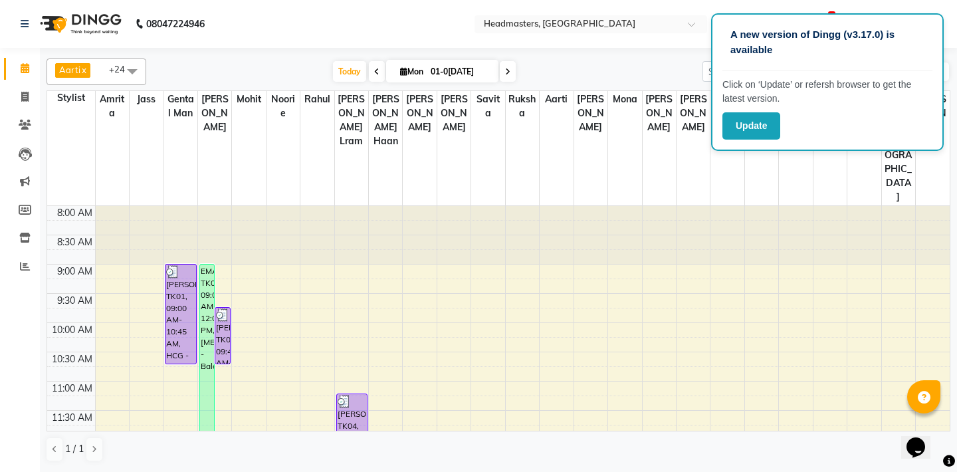
scroll to position [72, 0]
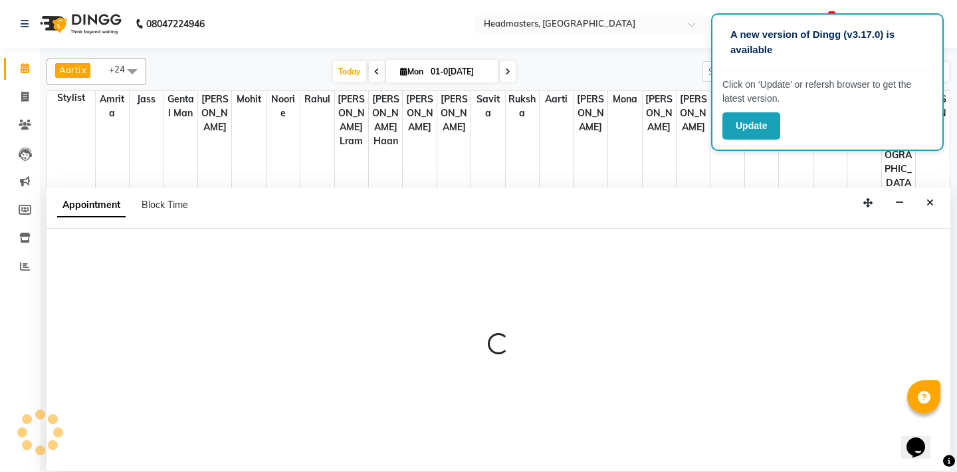
select select "60721"
select select "tentative"
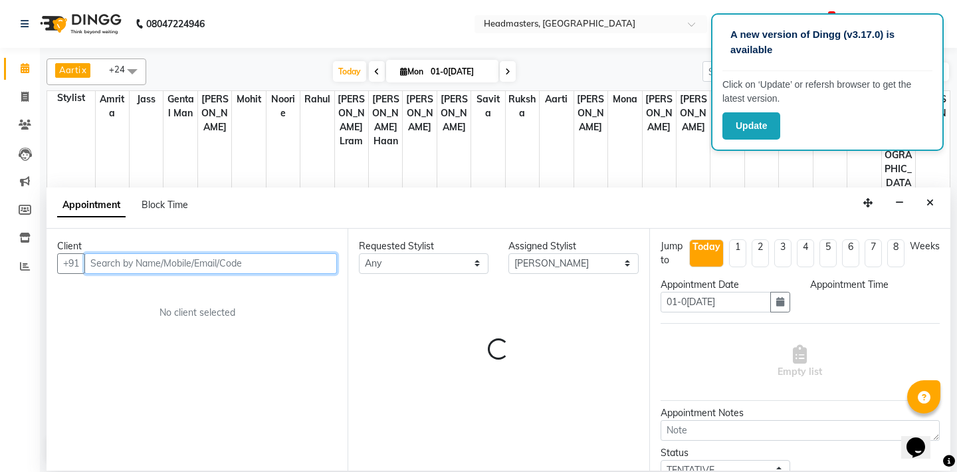
select select "735"
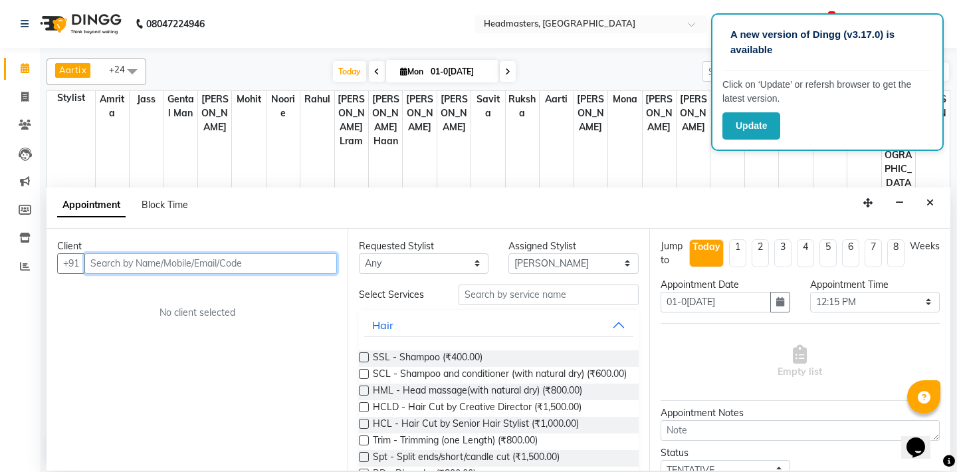
click at [98, 265] on input "text" at bounding box center [210, 263] width 253 height 21
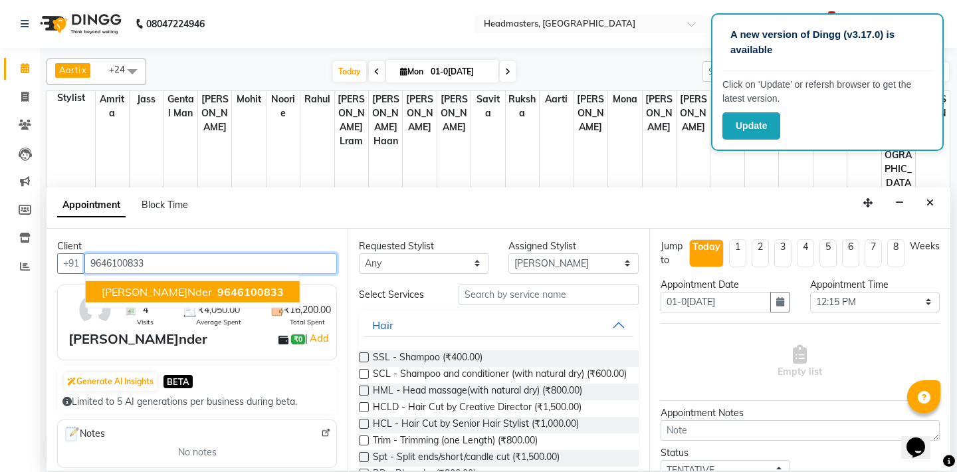
click at [163, 268] on input "9646100833" at bounding box center [210, 263] width 253 height 21
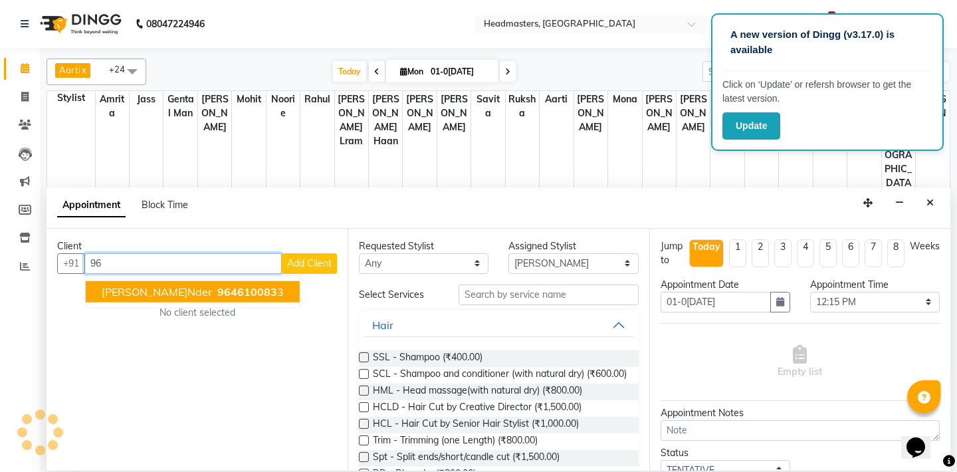
type input "9"
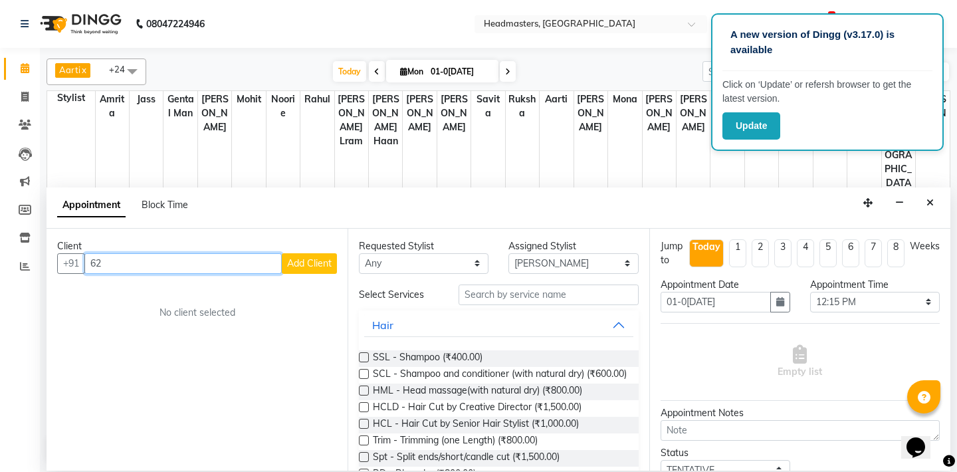
type input "6"
click at [106, 263] on input "text" at bounding box center [210, 263] width 253 height 21
click at [121, 265] on input "text" at bounding box center [210, 263] width 253 height 21
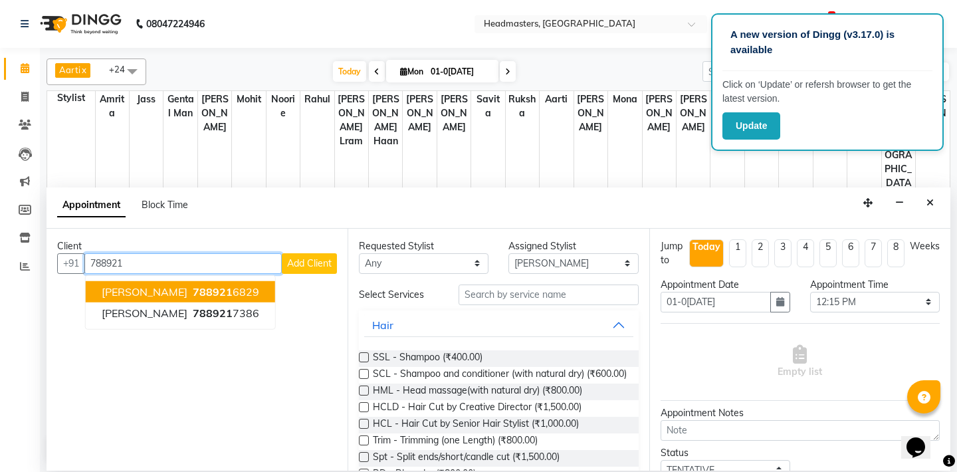
click at [193, 291] on span "788921" at bounding box center [213, 291] width 40 height 13
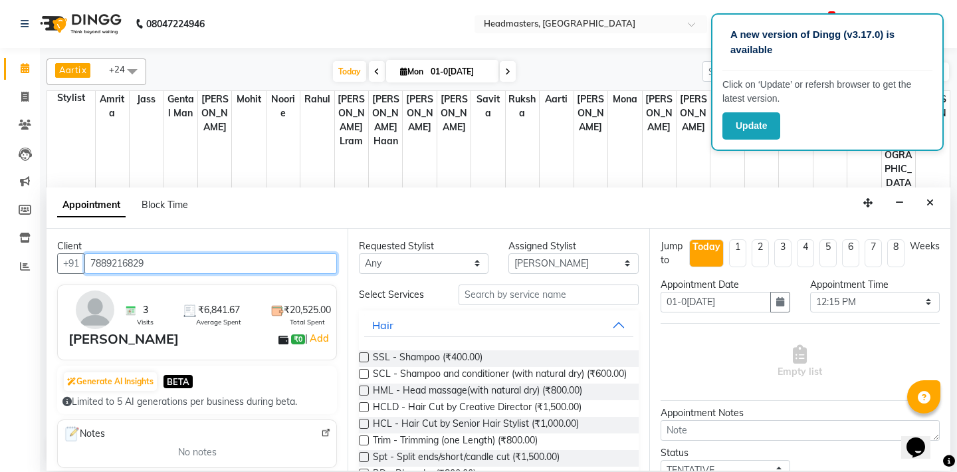
type input "7889216829"
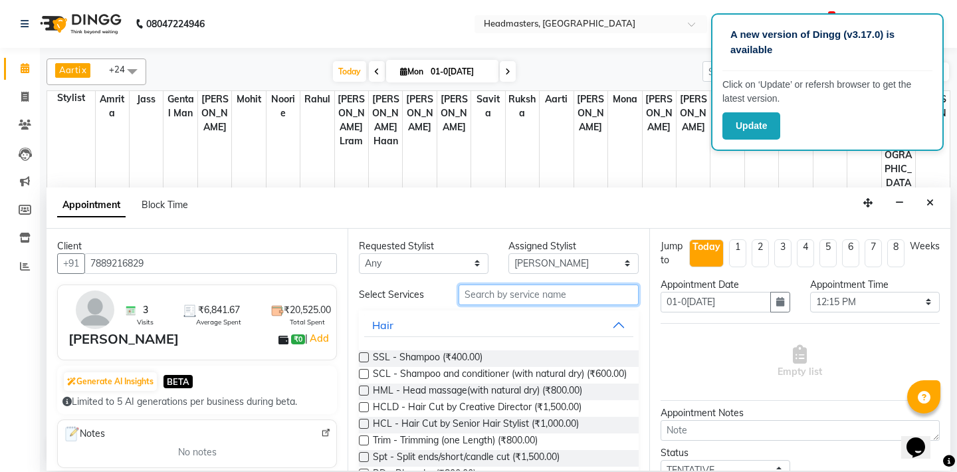
click at [522, 302] on input "text" at bounding box center [549, 295] width 180 height 21
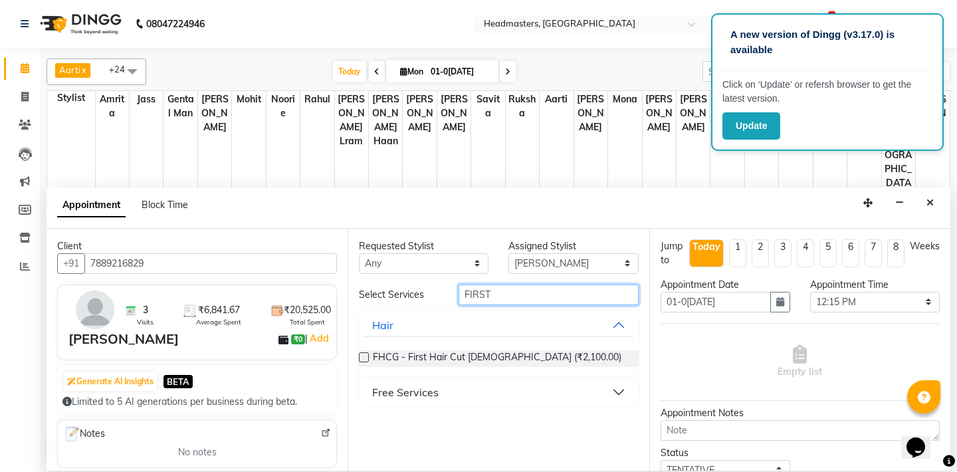
type input "FIRST"
click at [438, 386] on button "Free Services" at bounding box center [498, 392] width 269 height 24
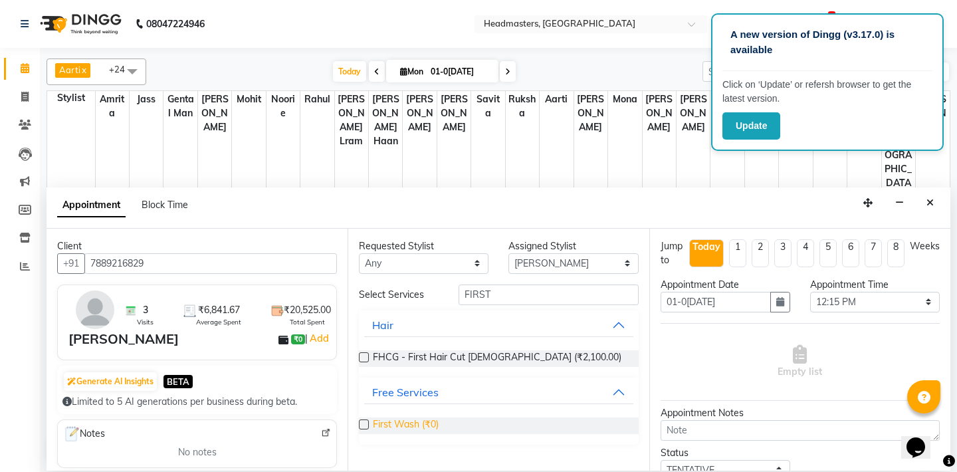
click at [425, 419] on span "First Wash (₹0)" at bounding box center [406, 426] width 66 height 17
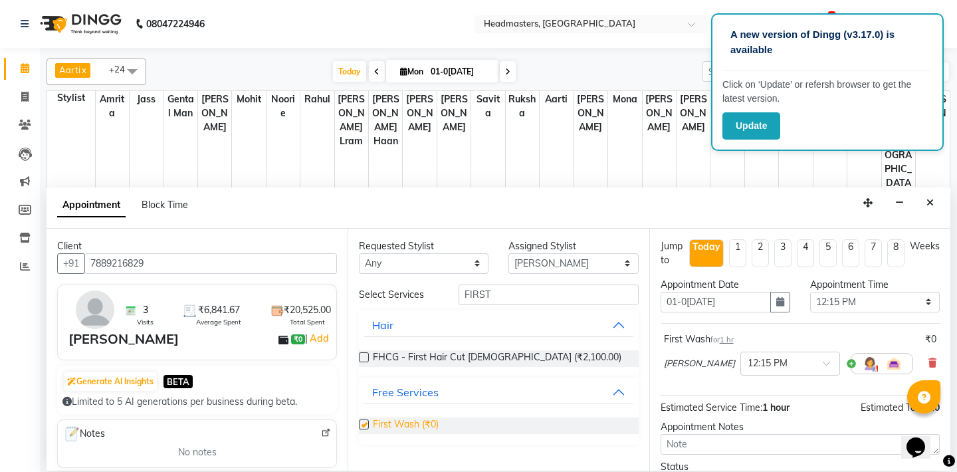
checkbox input "false"
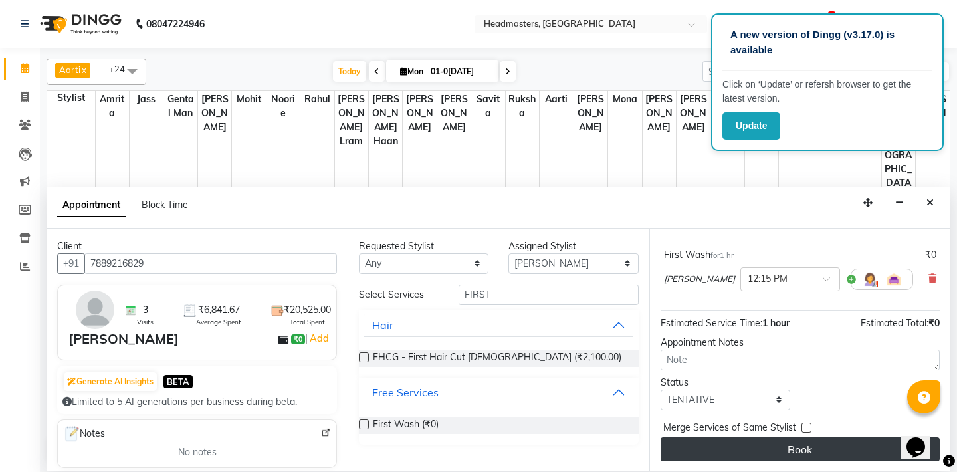
click at [759, 450] on button "Book" at bounding box center [800, 449] width 279 height 24
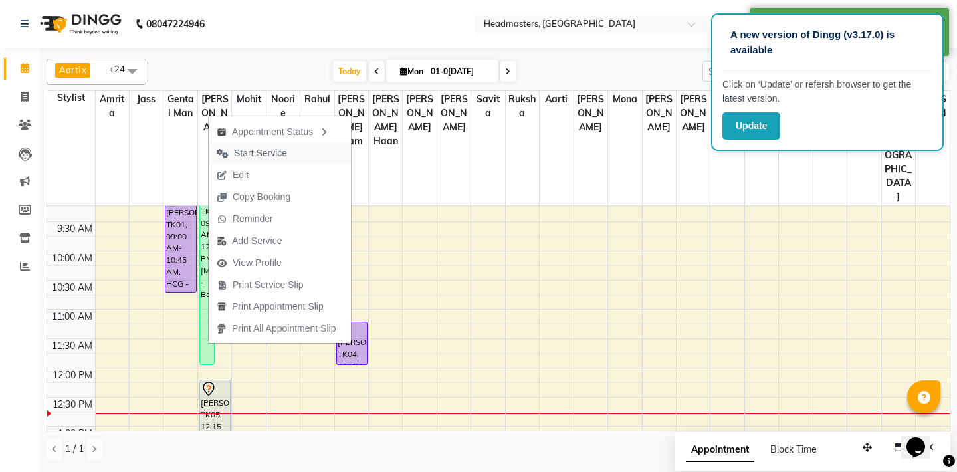
click at [276, 152] on span "Start Service" at bounding box center [260, 153] width 53 height 14
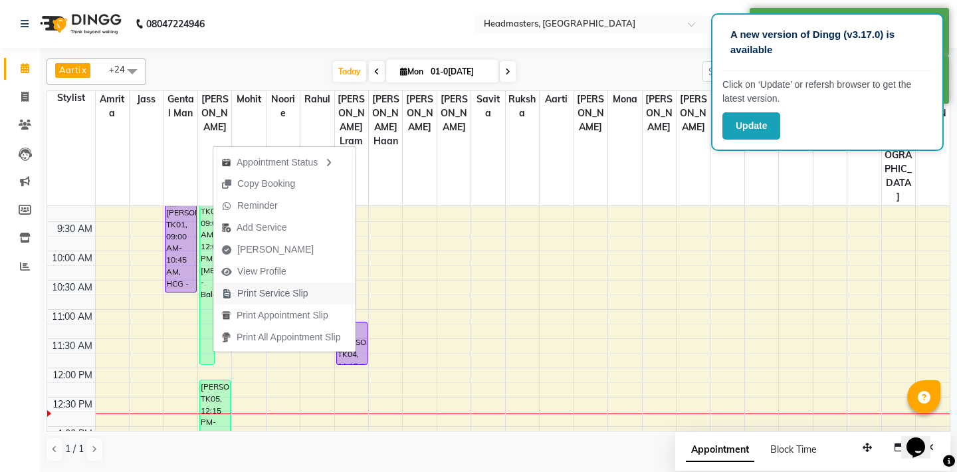
click at [291, 300] on span "Print Service Slip" at bounding box center [272, 294] width 71 height 14
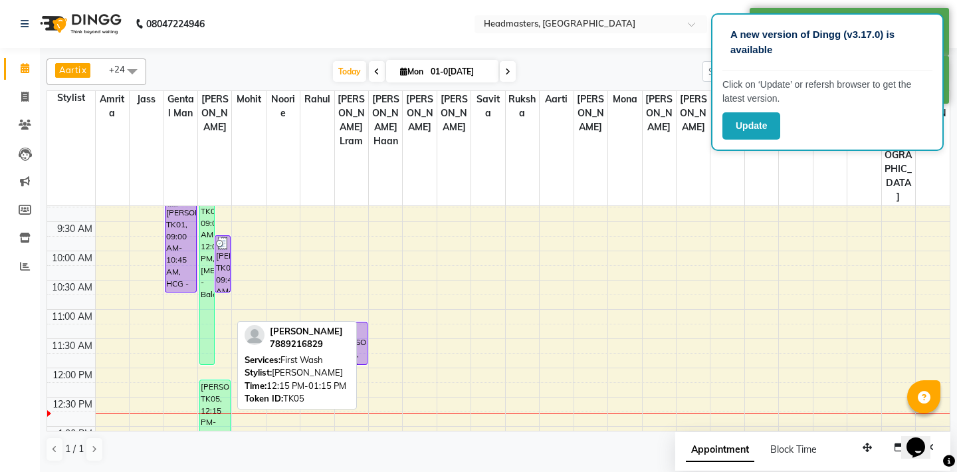
click at [211, 380] on div "[PERSON_NAME], TK05, 12:15 PM-01:15 PM, First Wash" at bounding box center [215, 408] width 30 height 56
select select "1"
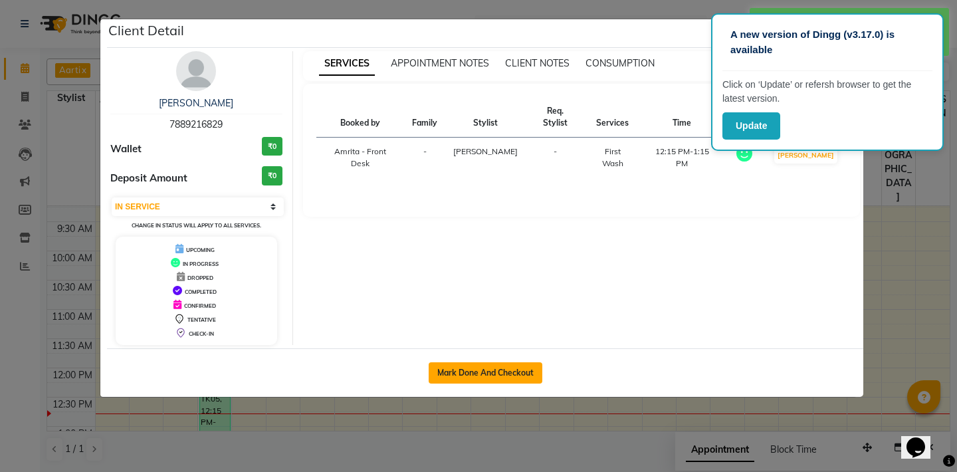
click at [456, 375] on button "Mark Done And Checkout" at bounding box center [486, 372] width 114 height 21
select select "service"
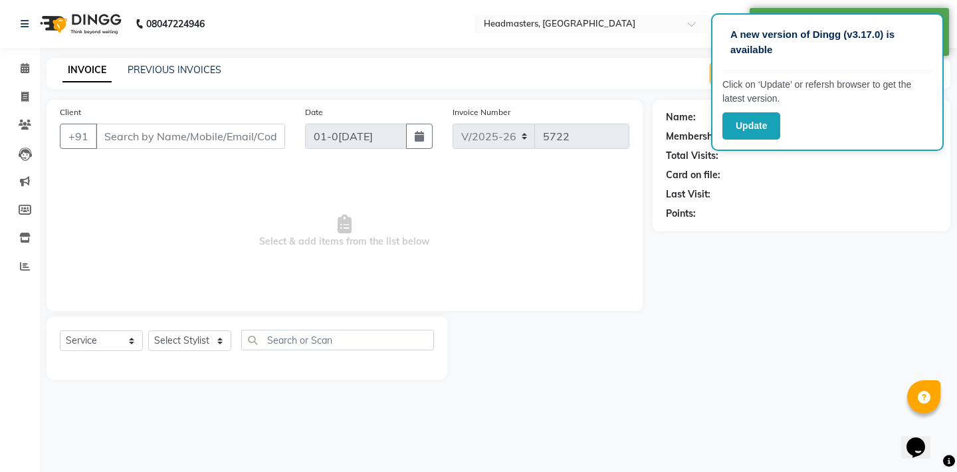
type input "7889216829"
select select "60721"
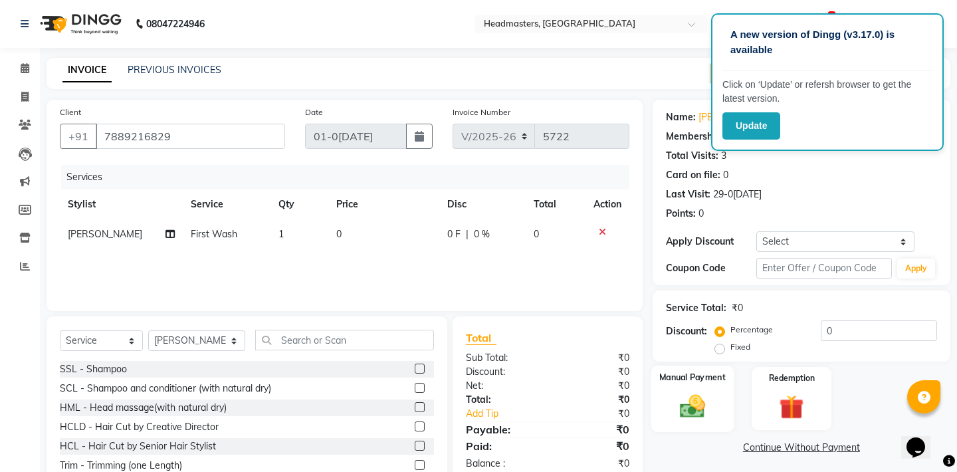
scroll to position [60, 0]
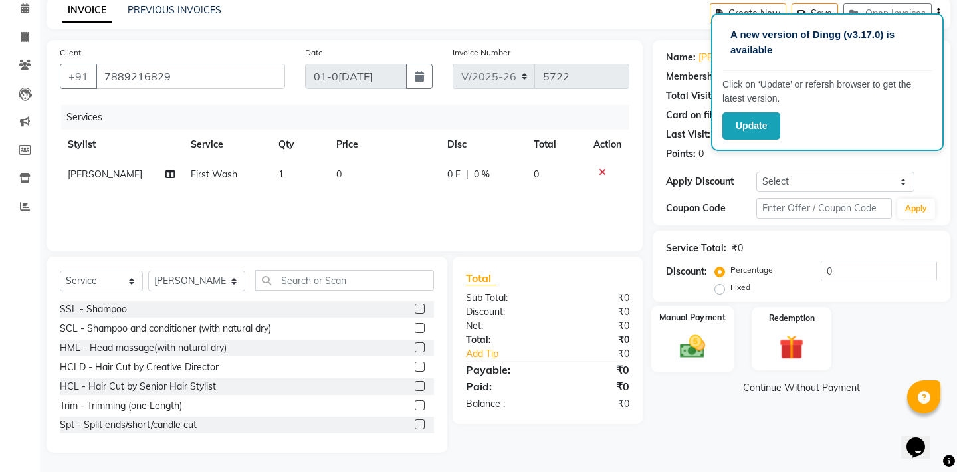
click at [695, 351] on img at bounding box center [691, 346] width 41 height 29
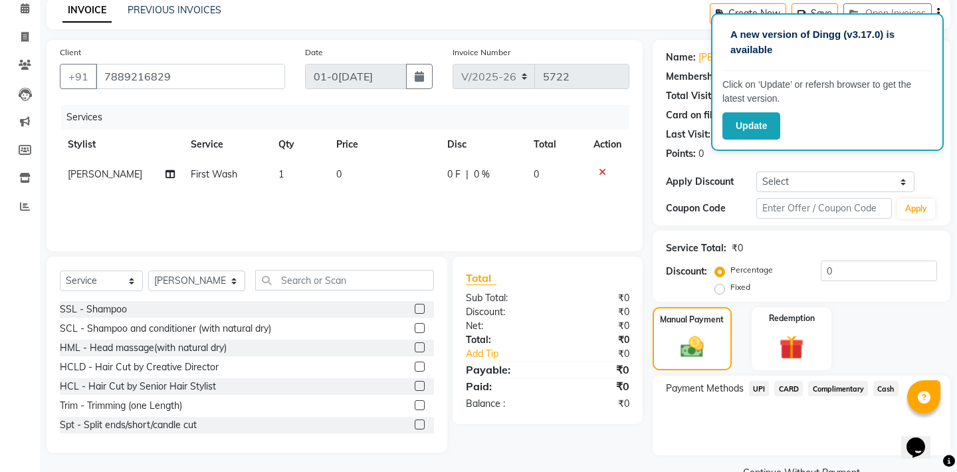
click at [844, 392] on span "Complimentary" at bounding box center [838, 388] width 60 height 15
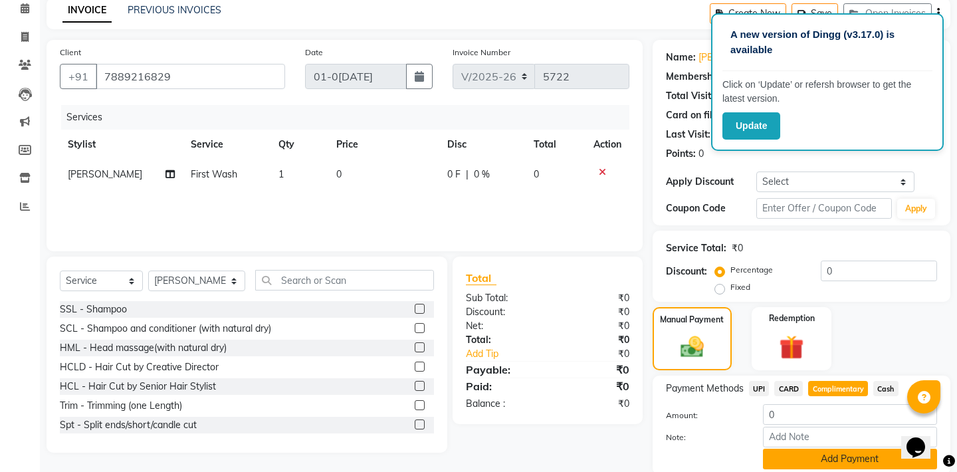
scroll to position [109, 0]
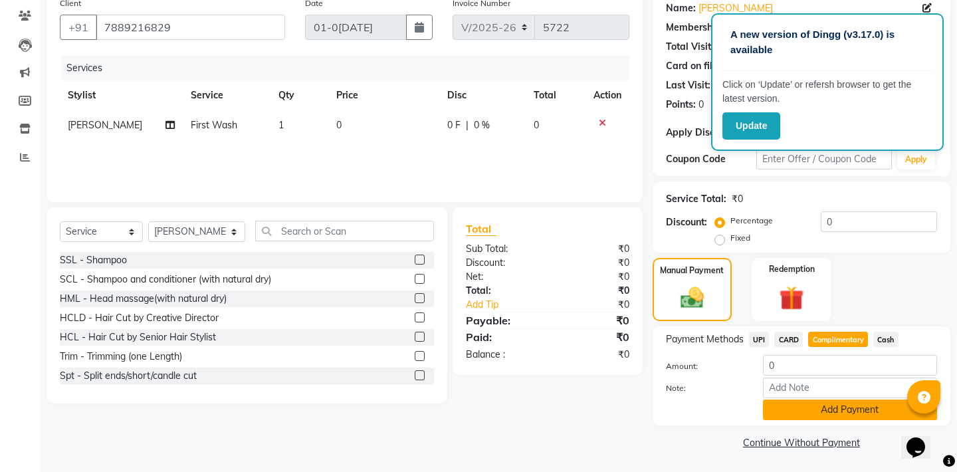
click at [821, 407] on button "Add Payment" at bounding box center [850, 410] width 174 height 21
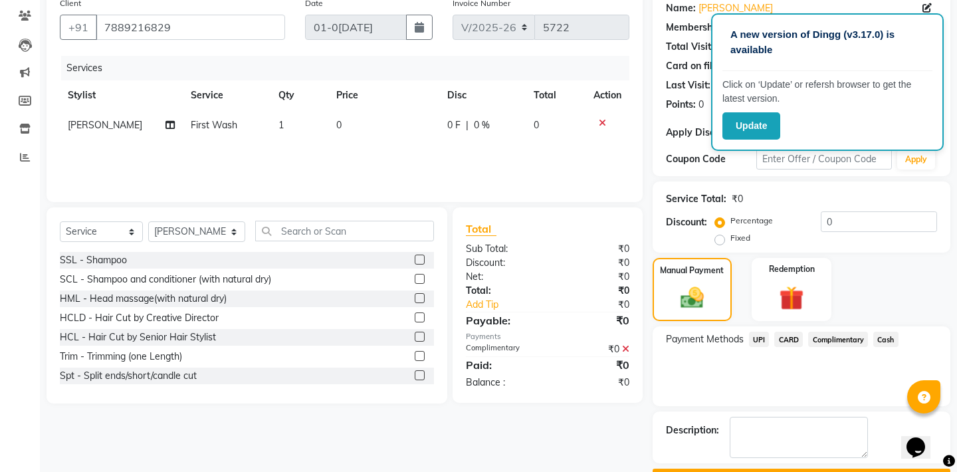
scroll to position [146, 0]
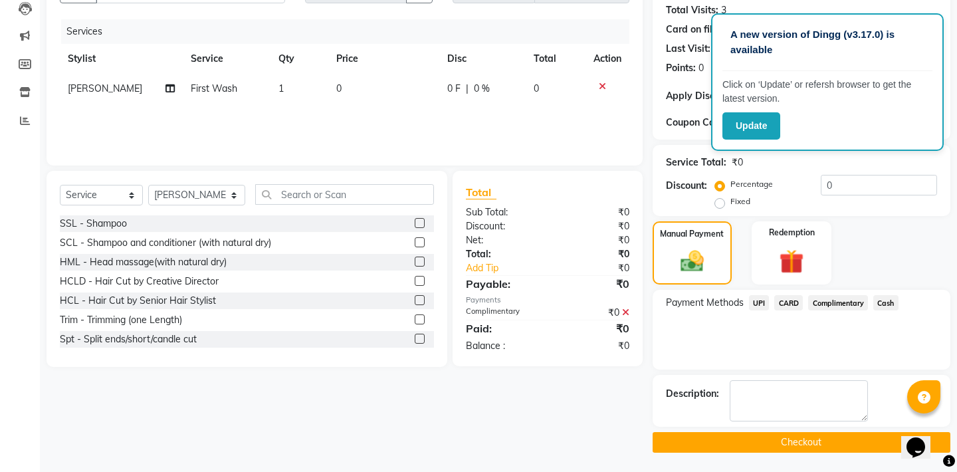
click at [788, 439] on button "Checkout" at bounding box center [802, 442] width 298 height 21
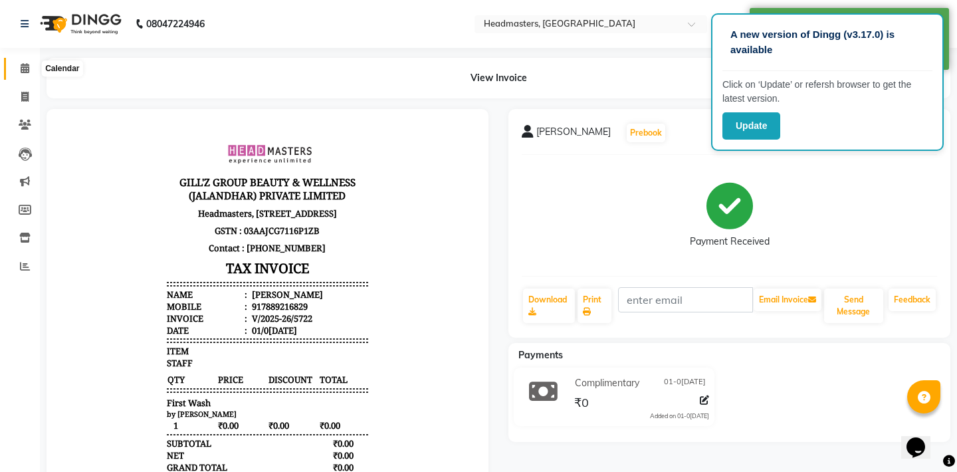
click at [25, 73] on icon at bounding box center [25, 68] width 9 height 10
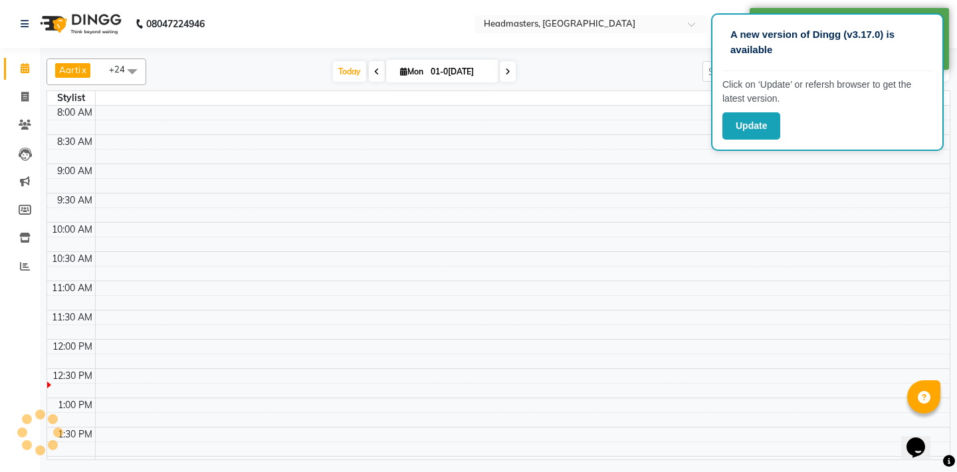
scroll to position [231, 0]
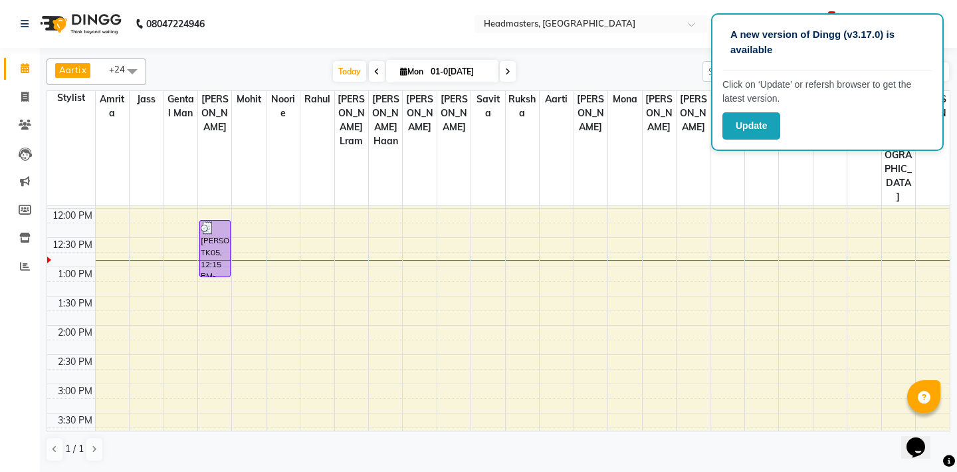
click at [940, 9] on nav "08047224946 Select Location × Headmasters, [GEOGRAPHIC_DATA] Default Panel My P…" at bounding box center [478, 24] width 957 height 48
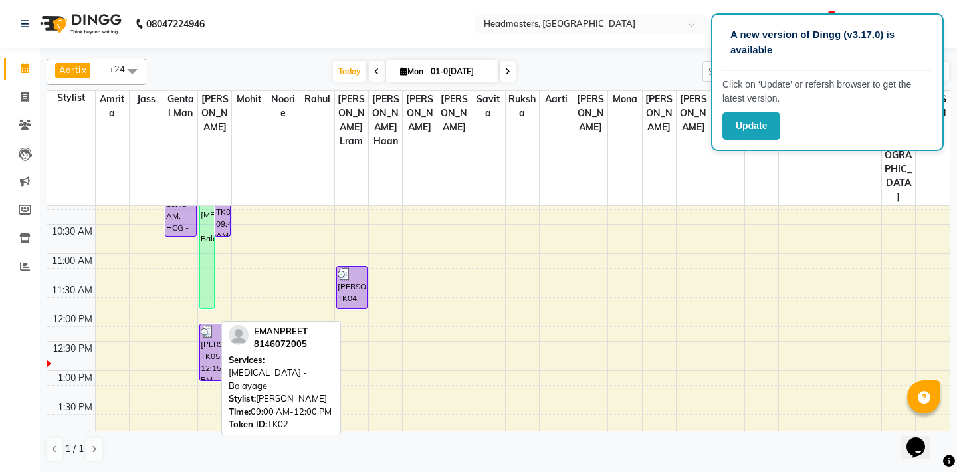
scroll to position [160, 0]
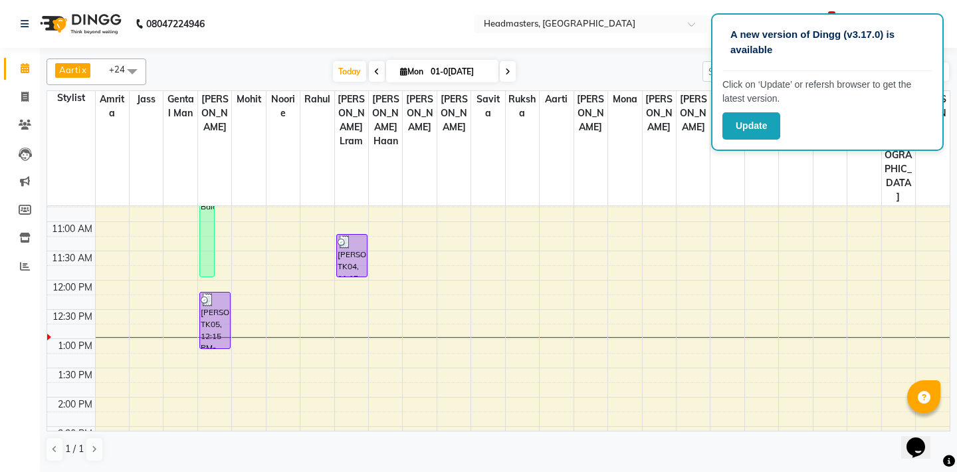
click at [371, 71] on span at bounding box center [377, 71] width 16 height 21
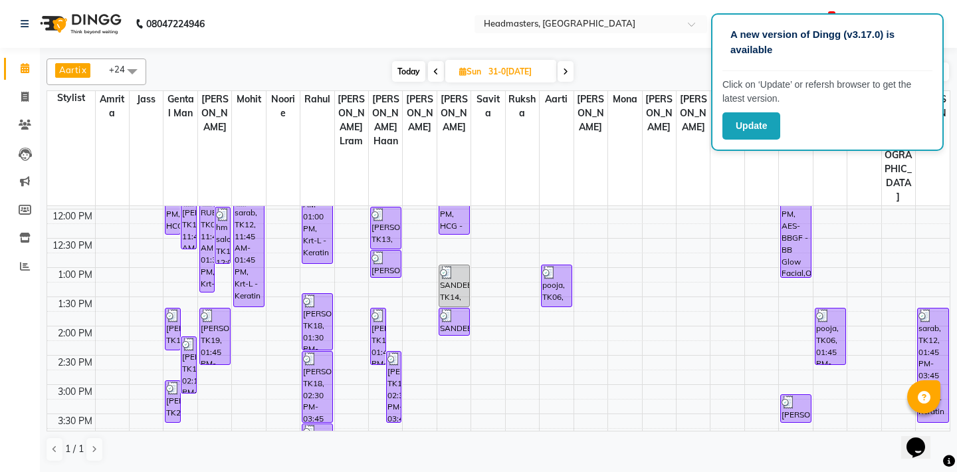
scroll to position [217, 0]
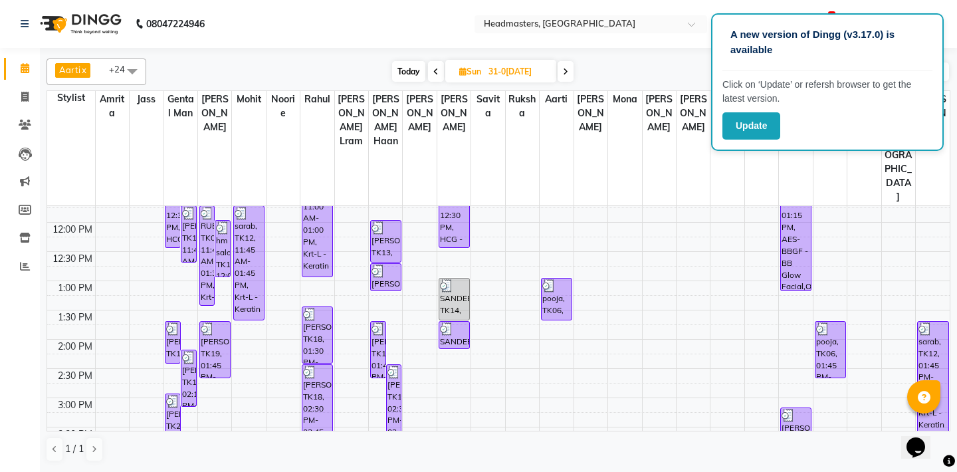
click at [568, 71] on icon at bounding box center [565, 72] width 5 height 8
type input "01-0[DATE]"
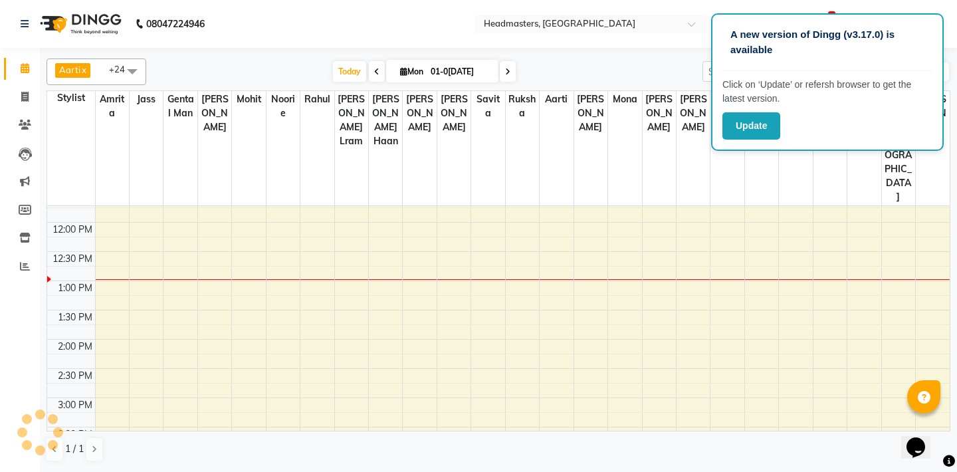
scroll to position [289, 0]
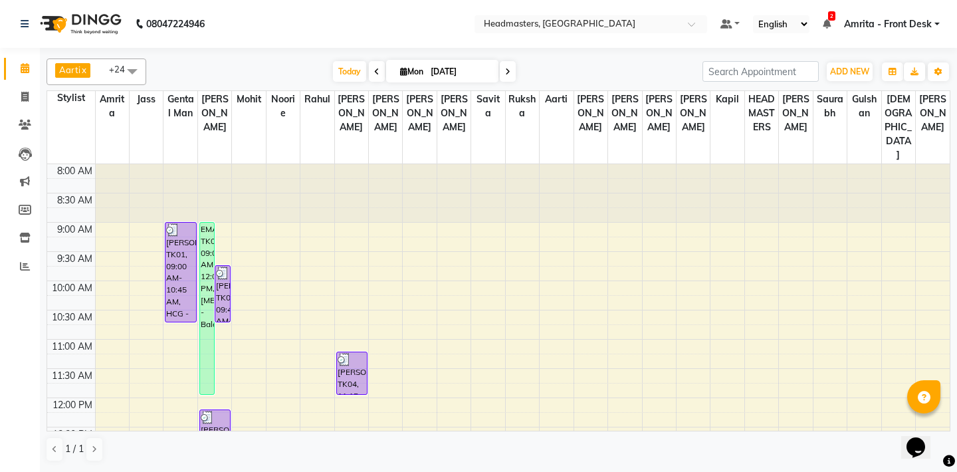
scroll to position [72, 0]
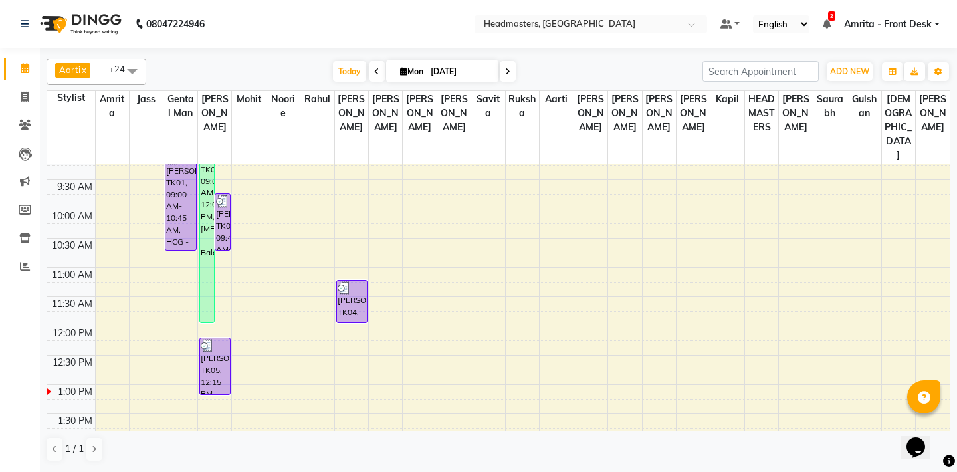
drag, startPoint x: 211, startPoint y: 343, endPoint x: 229, endPoint y: 289, distance: 56.8
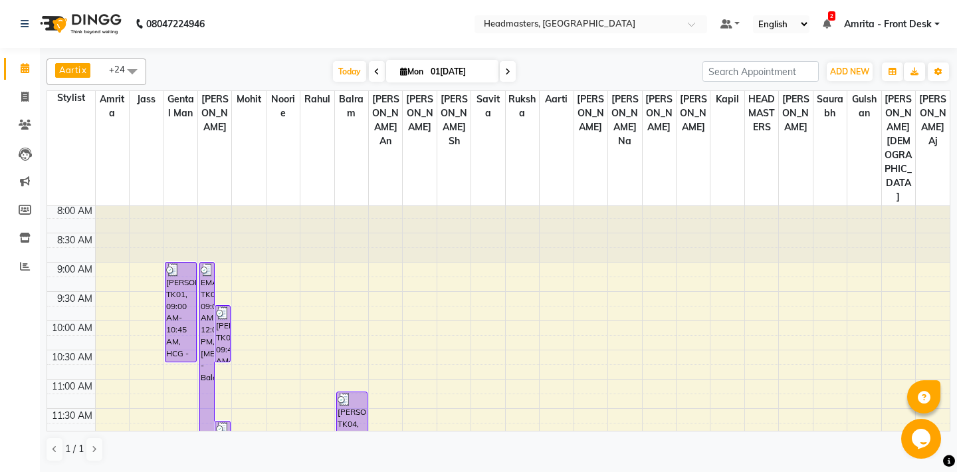
scroll to position [146, 0]
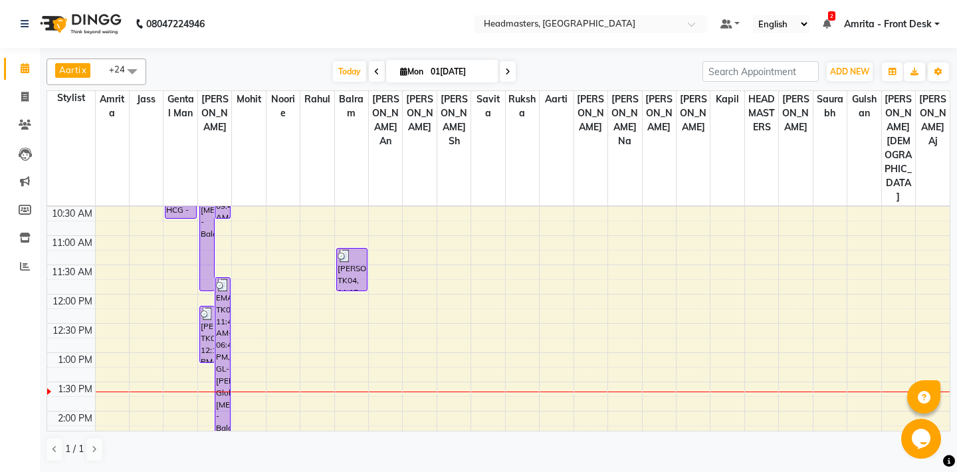
click at [312, 297] on div "8:00 AM 8:30 AM 9:00 AM 9:30 AM 10:00 AM 10:30 AM 11:00 AM 11:30 AM 12:00 PM 12…" at bounding box center [498, 469] width 903 height 818
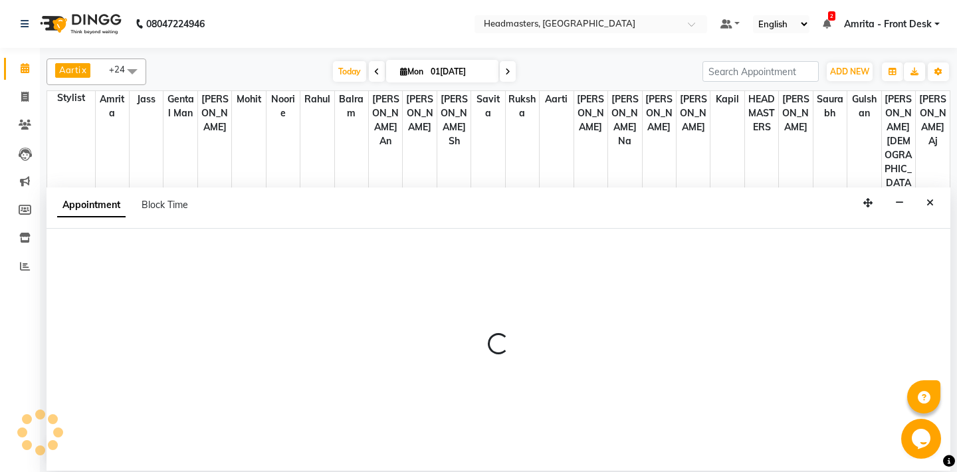
select select "60725"
select select "795"
select select "tentative"
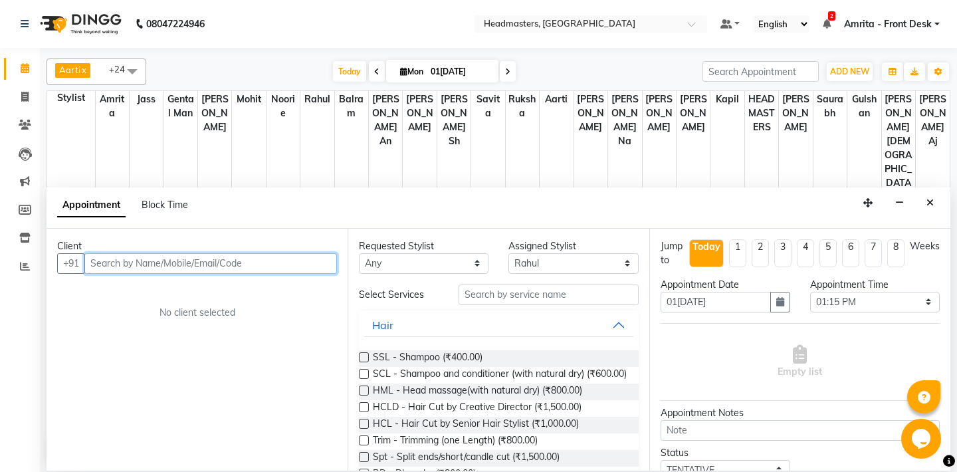
click at [110, 269] on input "text" at bounding box center [210, 263] width 253 height 21
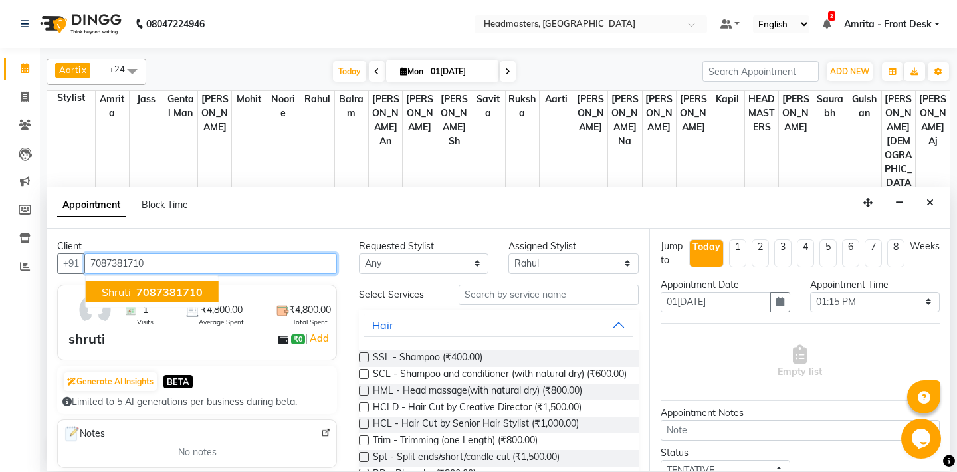
click at [151, 289] on span "7087381710" at bounding box center [169, 291] width 66 height 13
type input "7087381710"
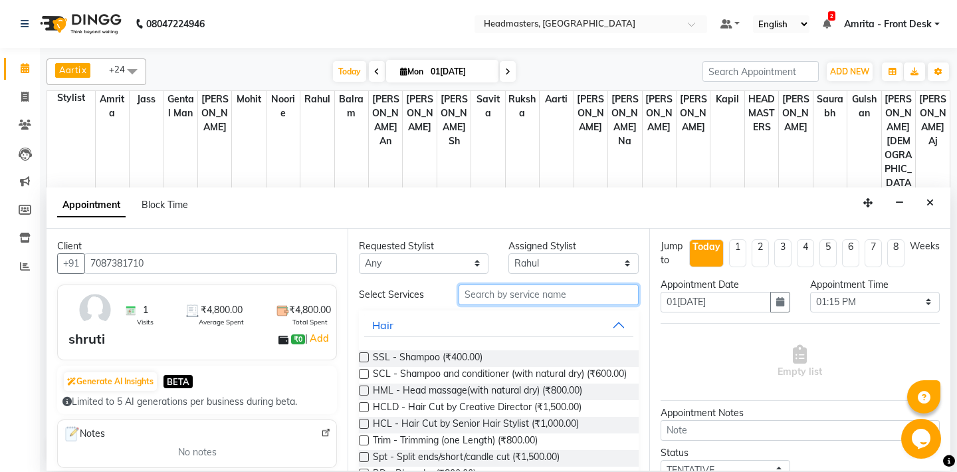
click at [527, 299] on input "text" at bounding box center [549, 295] width 180 height 21
click at [506, 292] on input "text" at bounding box center [549, 295] width 180 height 21
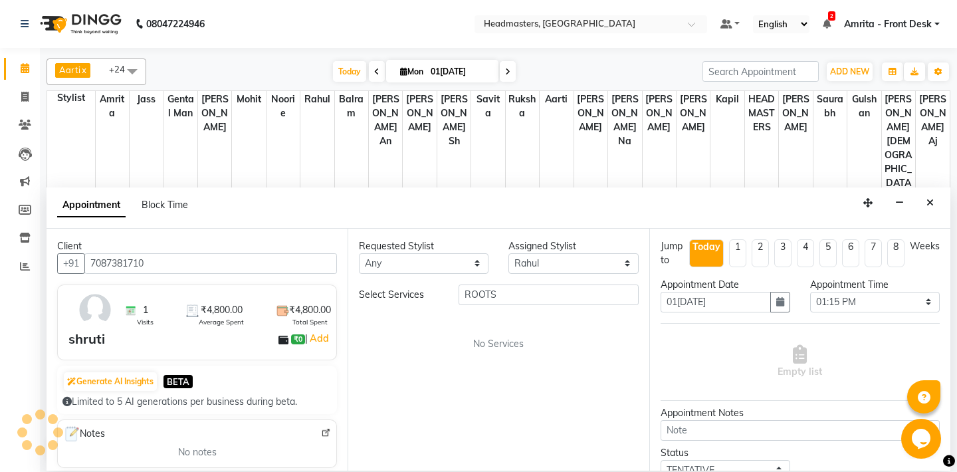
click at [85, 346] on div "shruti" at bounding box center [86, 339] width 37 height 20
click at [496, 295] on input "ROOTS" at bounding box center [549, 295] width 180 height 21
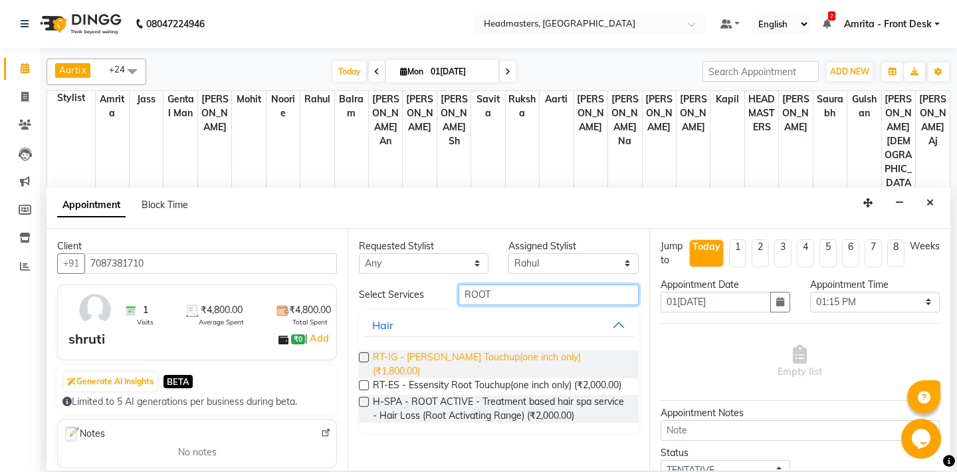
type input "ROOT"
click at [465, 358] on span "RT-IG - [PERSON_NAME] Touchup(one inch only) (₹1,800.00)" at bounding box center [500, 364] width 255 height 28
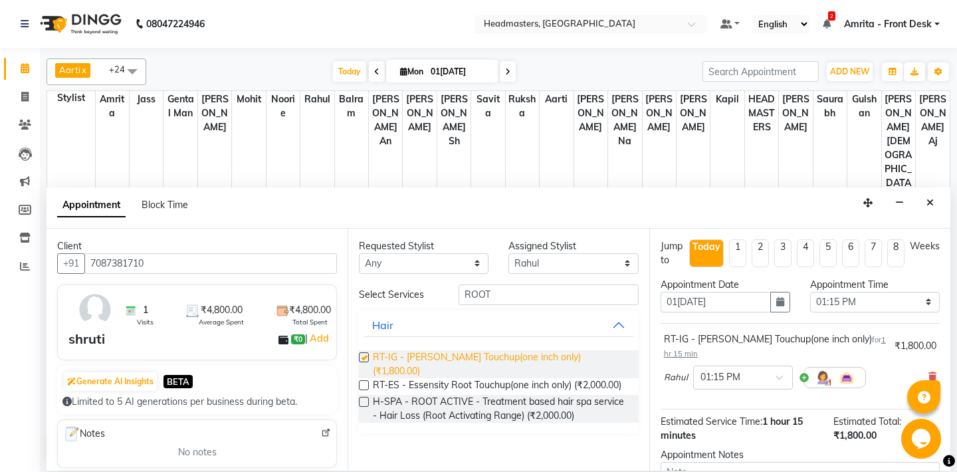
checkbox input "false"
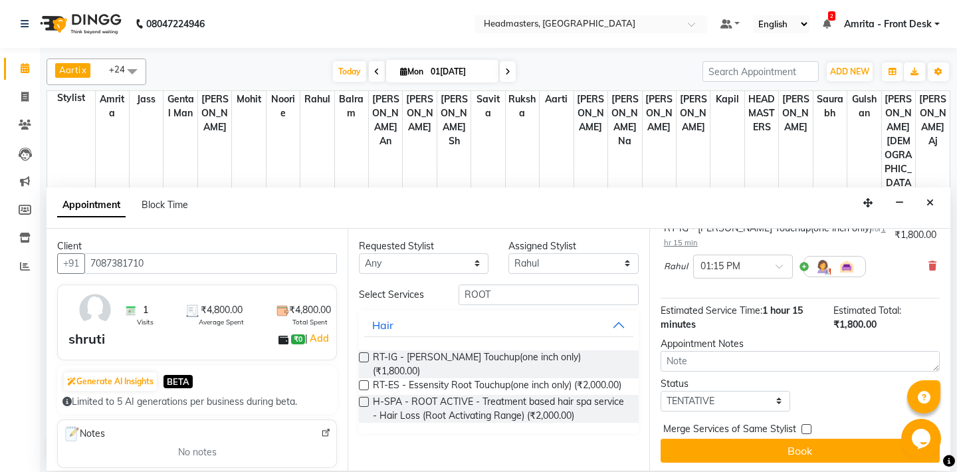
scroll to position [112, 0]
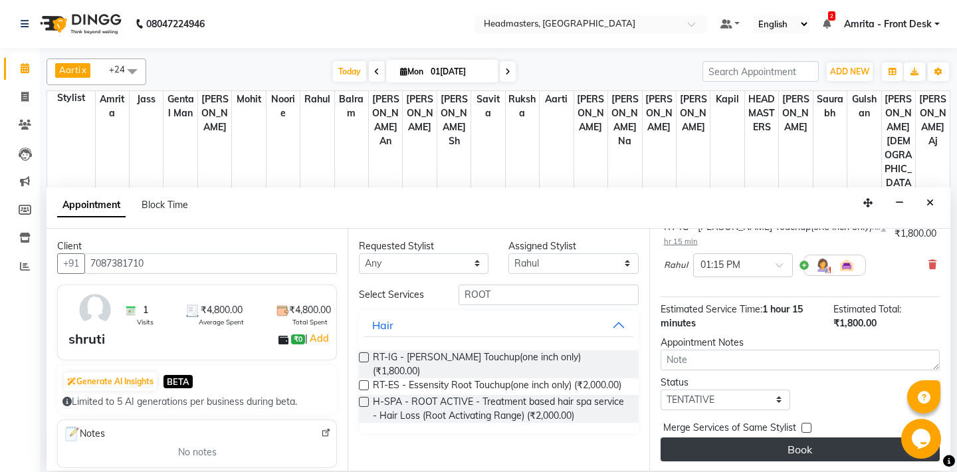
click at [766, 448] on button "Book" at bounding box center [800, 449] width 279 height 24
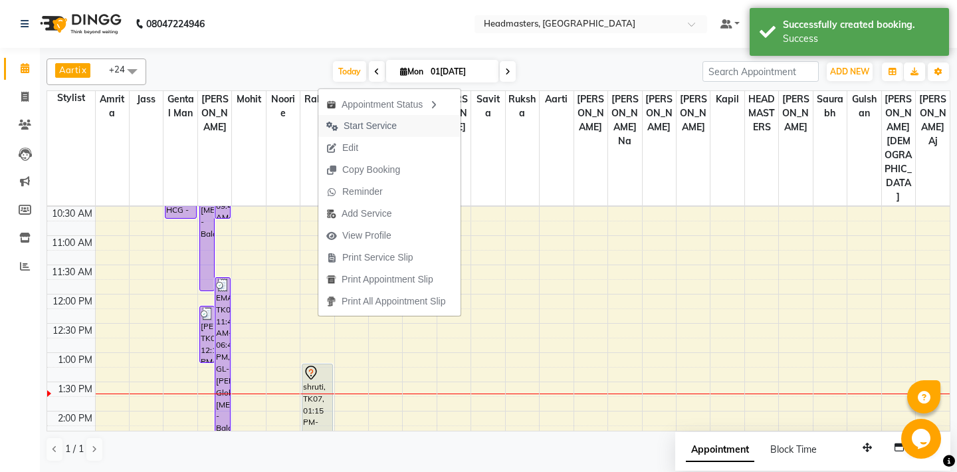
click at [374, 127] on span "Start Service" at bounding box center [370, 126] width 53 height 14
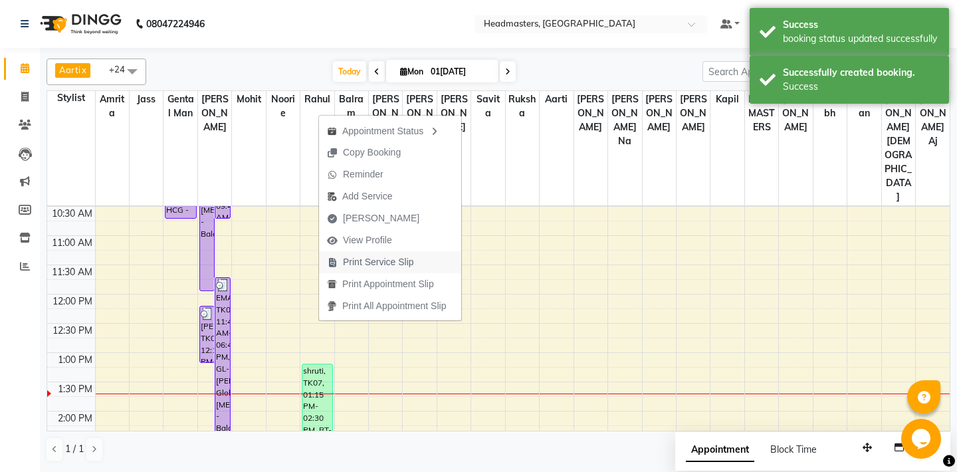
click at [367, 259] on span "Print Service Slip" at bounding box center [378, 262] width 71 height 14
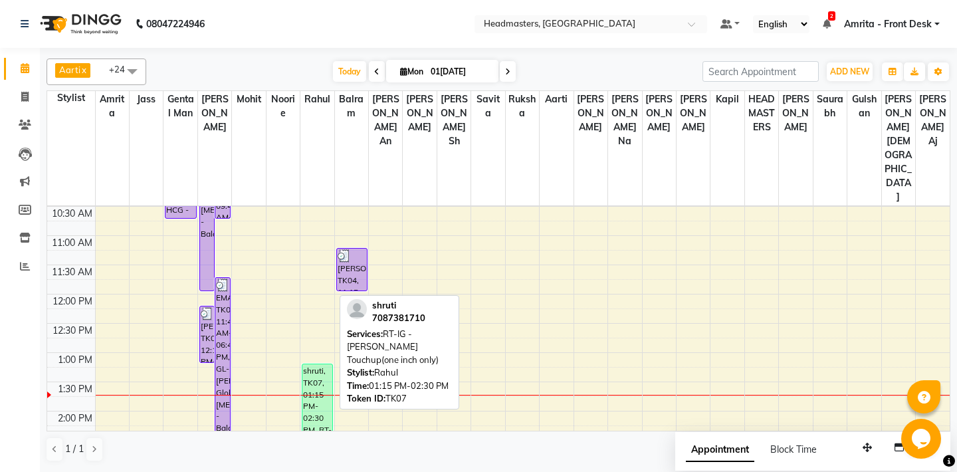
click at [312, 364] on div "shruti, TK07, 01:15 PM-02:30 PM, RT-IG - Igora Root Touchup(one inch only)" at bounding box center [317, 399] width 30 height 70
select select "1"
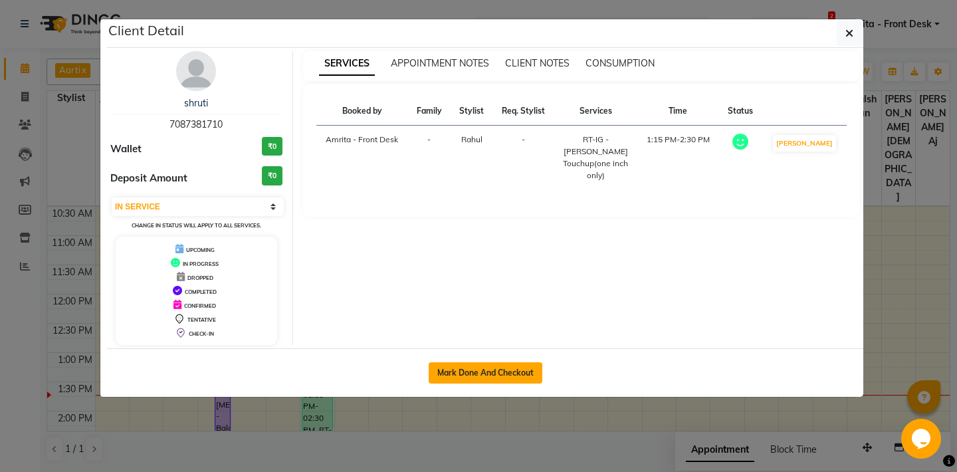
click at [480, 370] on button "Mark Done And Checkout" at bounding box center [486, 372] width 114 height 21
select select "service"
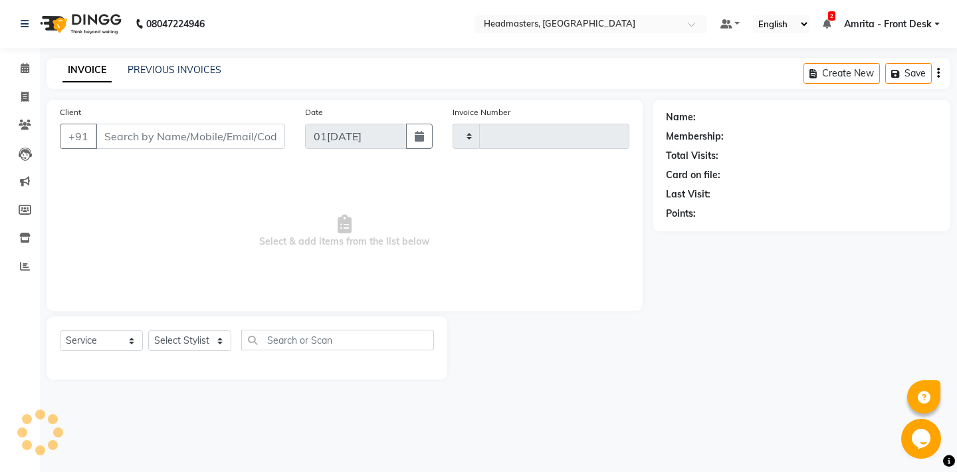
type input "5725"
select select "7130"
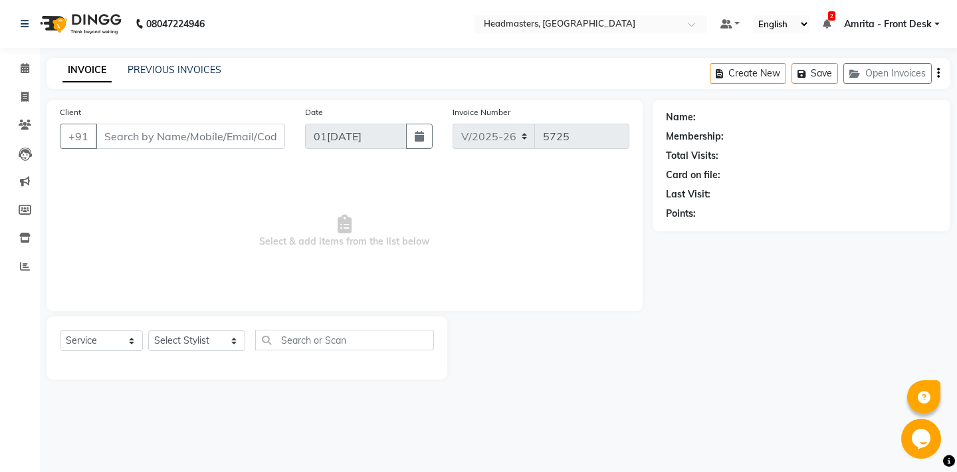
type input "7087381710"
select select "60725"
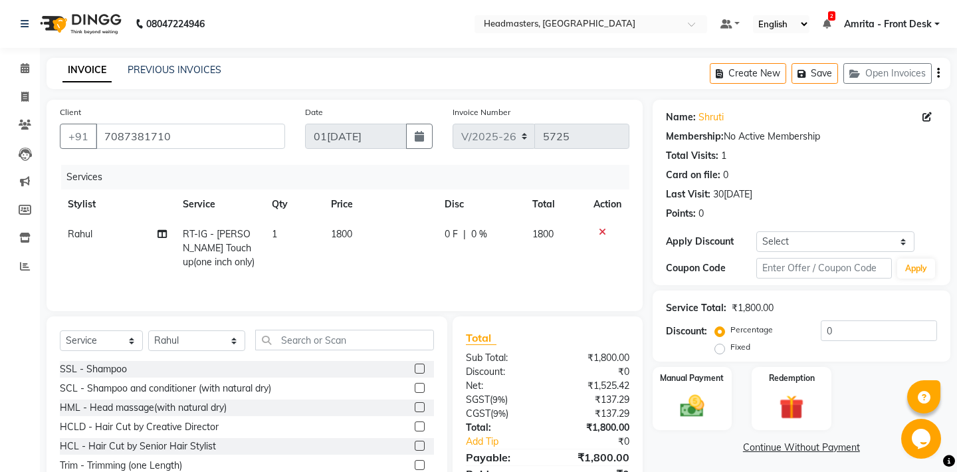
click at [451, 229] on span "0 F" at bounding box center [451, 234] width 13 height 14
select select "60725"
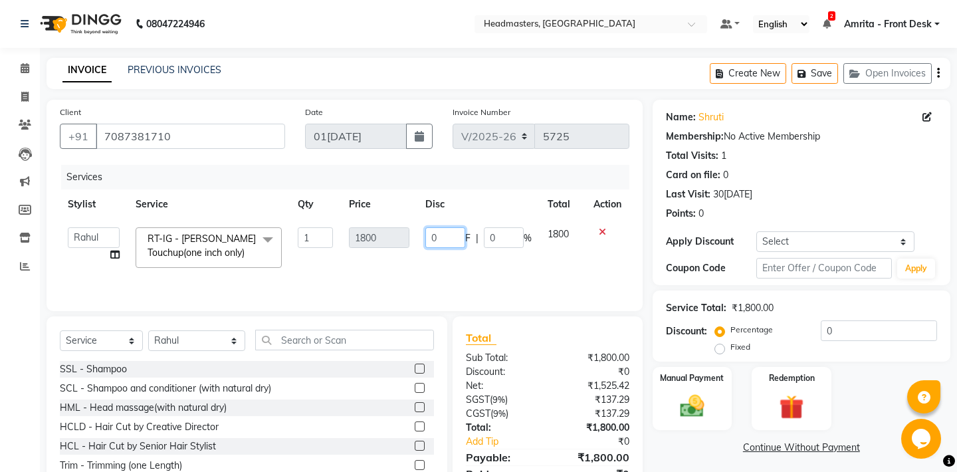
click at [427, 237] on input "0" at bounding box center [445, 237] width 40 height 21
type input "600"
click at [432, 263] on td "600 F | 0 %" at bounding box center [479, 247] width 122 height 57
select select "60725"
click at [148, 330] on select "Select Stylist Aarti Ali Amrita Amrita - Front Desk Balram Gental Man Gulshan H…" at bounding box center [196, 340] width 97 height 21
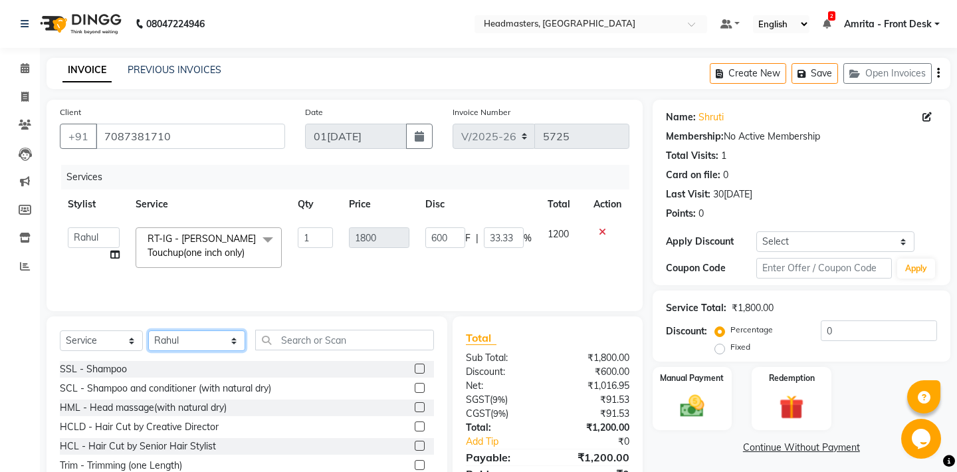
select select "60735"
click option "Aarti" at bounding box center [0, 0] width 0 height 0
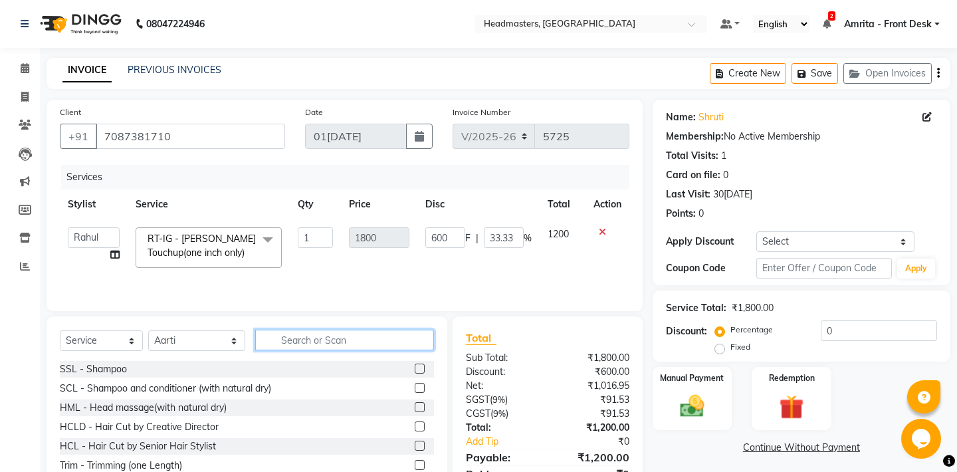
click at [283, 342] on input "text" at bounding box center [344, 340] width 179 height 21
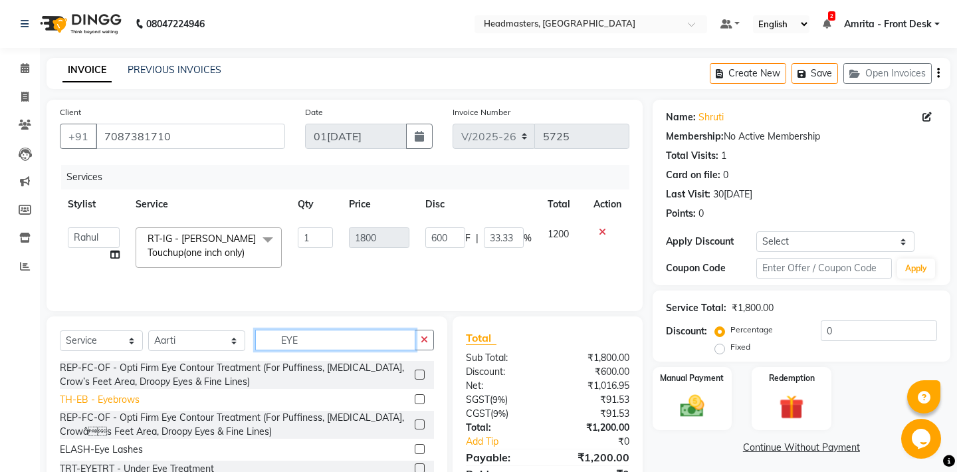
type input "EYE"
click at [89, 400] on div "TH-EB - Eyebrows" at bounding box center [100, 400] width 80 height 14
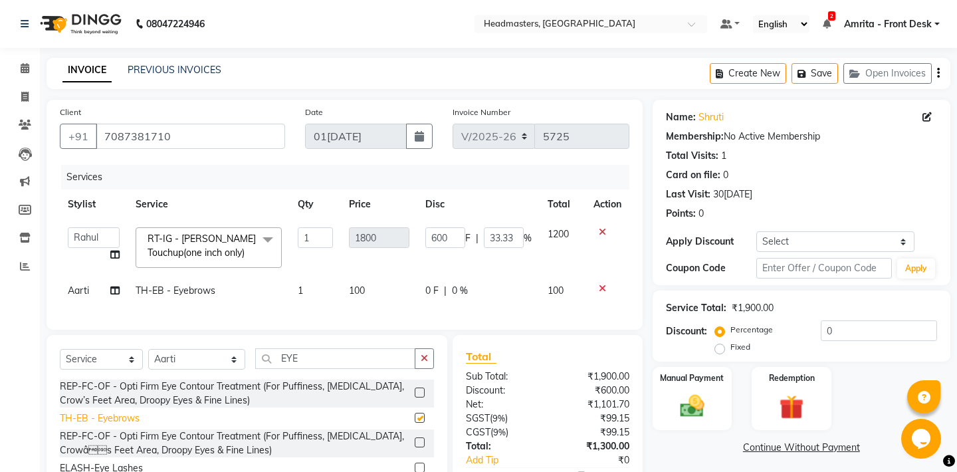
checkbox input "false"
click at [300, 352] on input "EYE" at bounding box center [335, 358] width 160 height 21
type input "E"
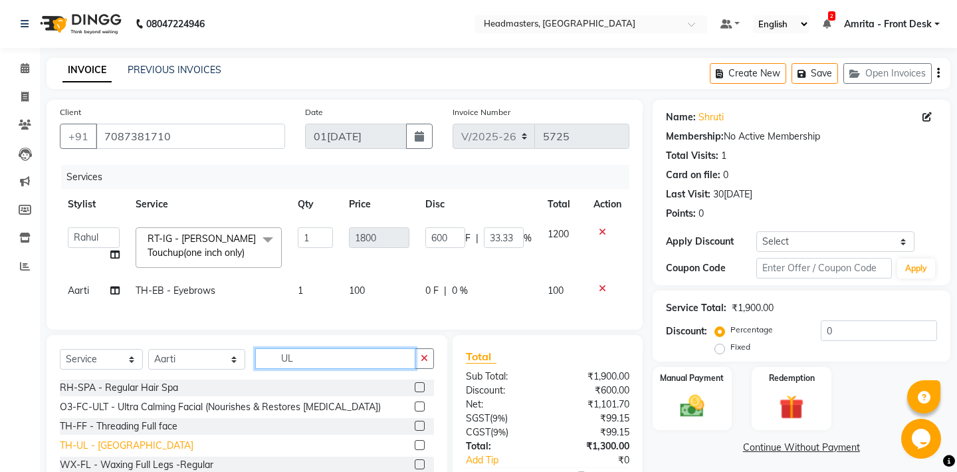
type input "UL"
click at [76, 441] on div "TH-UL - [GEOGRAPHIC_DATA]" at bounding box center [127, 446] width 134 height 14
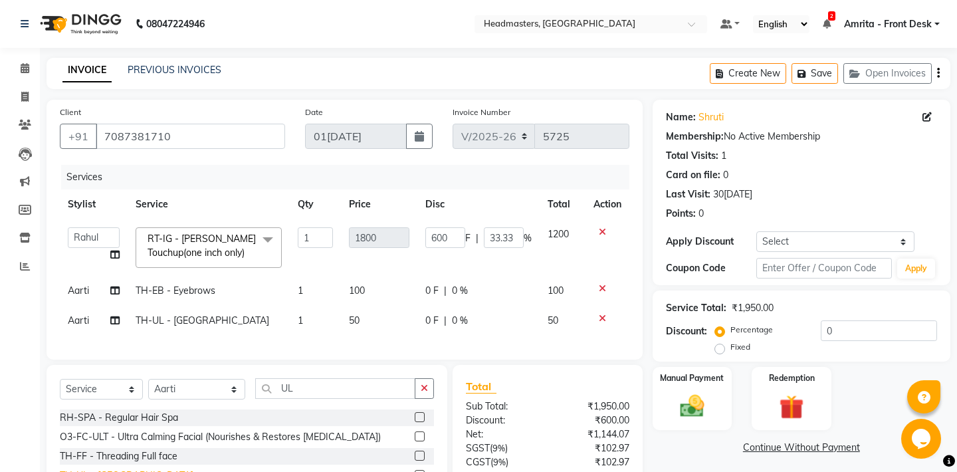
checkbox input "false"
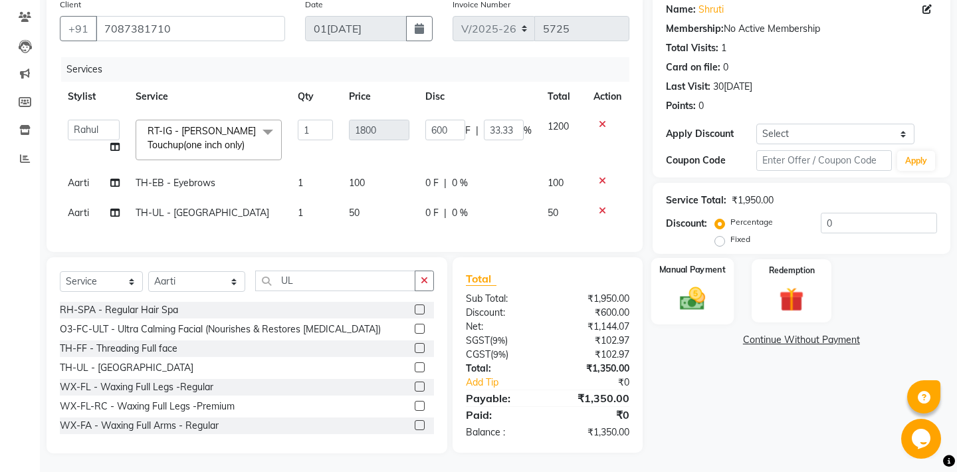
click at [693, 289] on img at bounding box center [691, 298] width 41 height 29
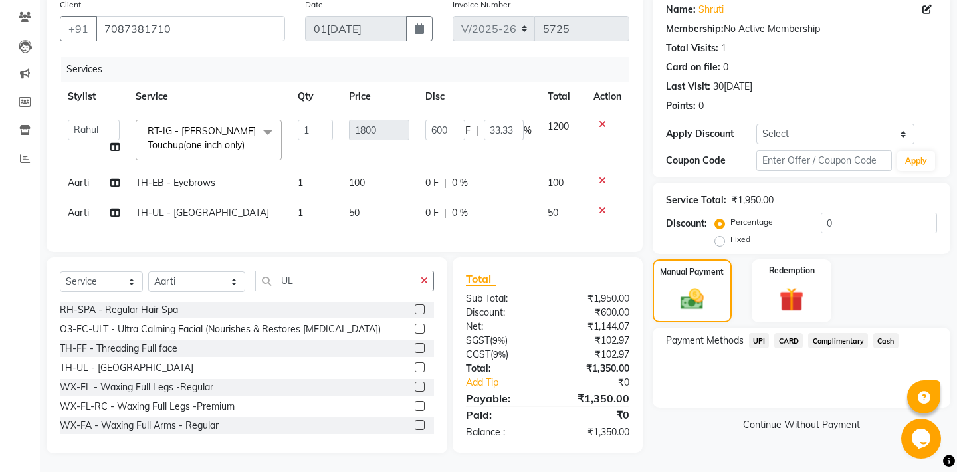
click at [891, 338] on span "Cash" at bounding box center [886, 340] width 25 height 15
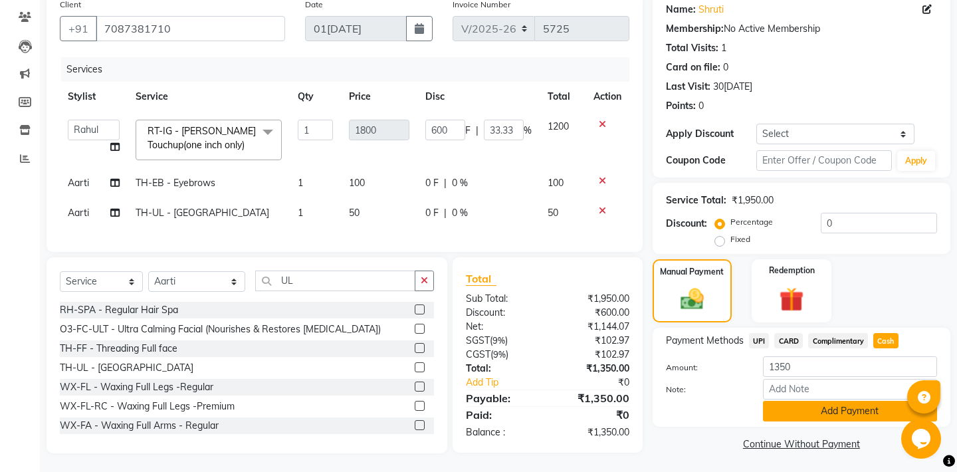
click at [816, 406] on button "Add Payment" at bounding box center [850, 411] width 174 height 21
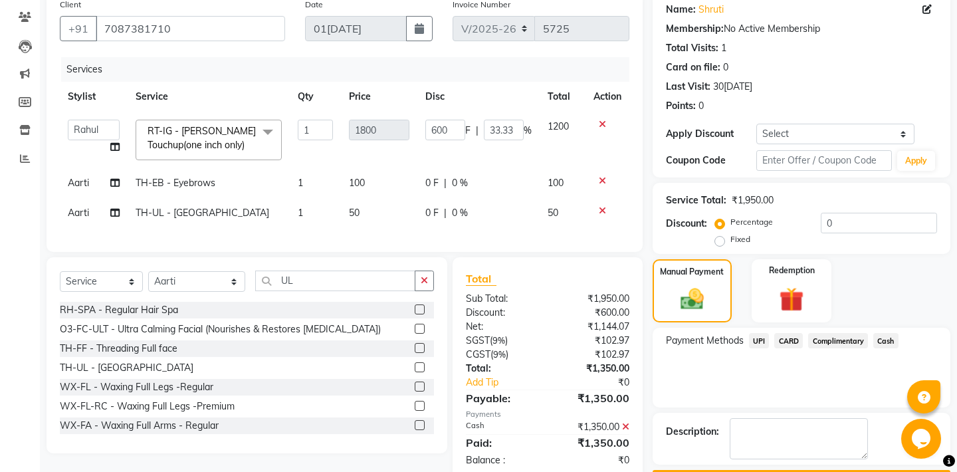
scroll to position [146, 0]
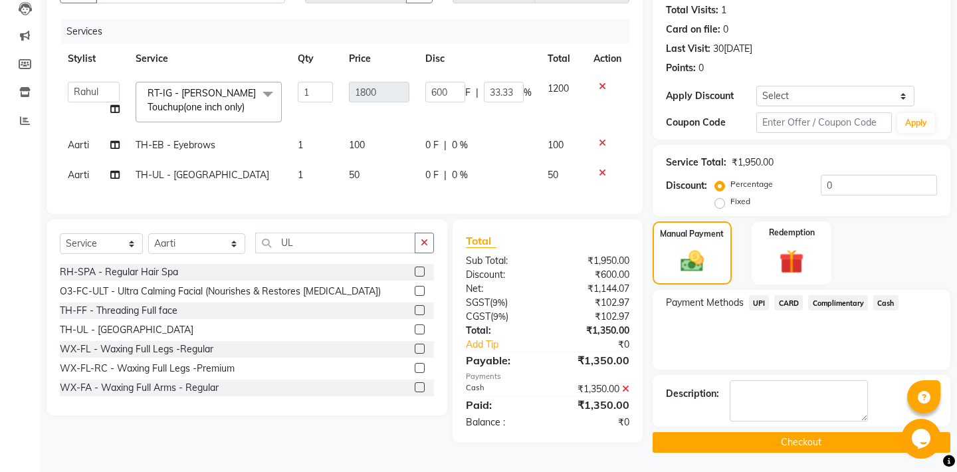
click at [736, 449] on button "Checkout" at bounding box center [802, 442] width 298 height 21
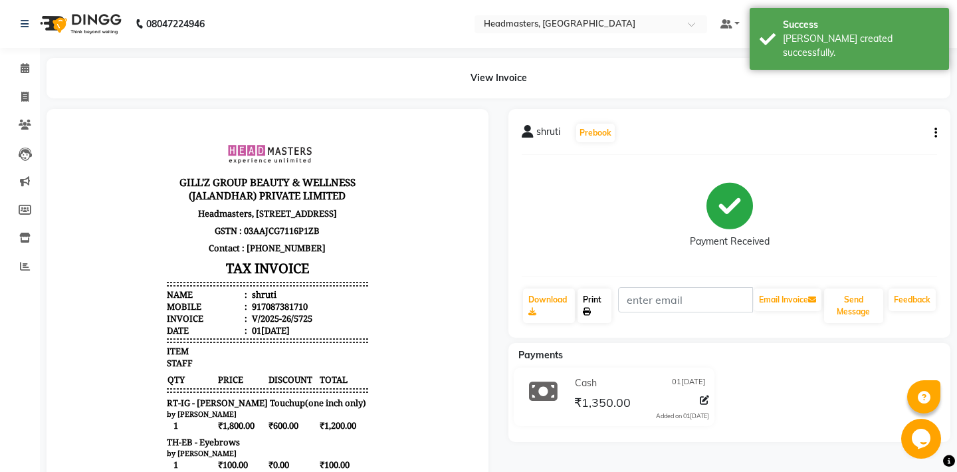
click at [602, 303] on link "Print" at bounding box center [595, 306] width 34 height 35
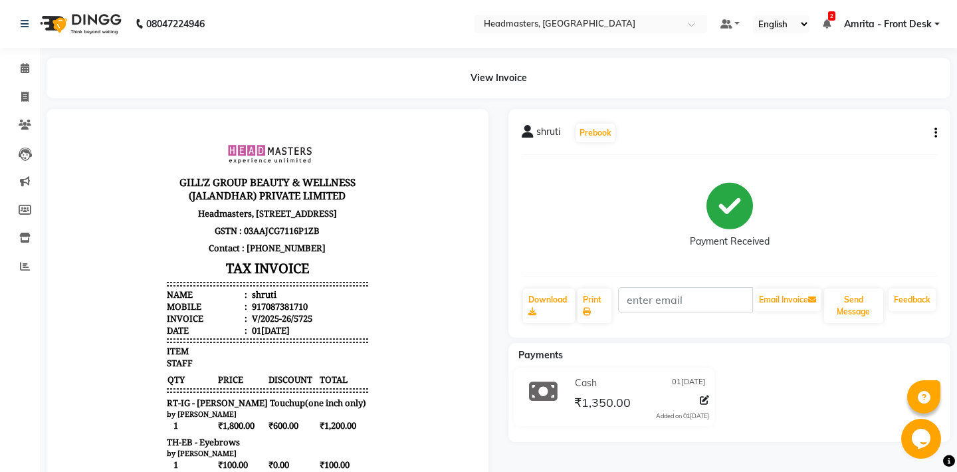
click at [3, 61] on li "Calendar" at bounding box center [20, 69] width 40 height 29
